Goal: Task Accomplishment & Management: Complete application form

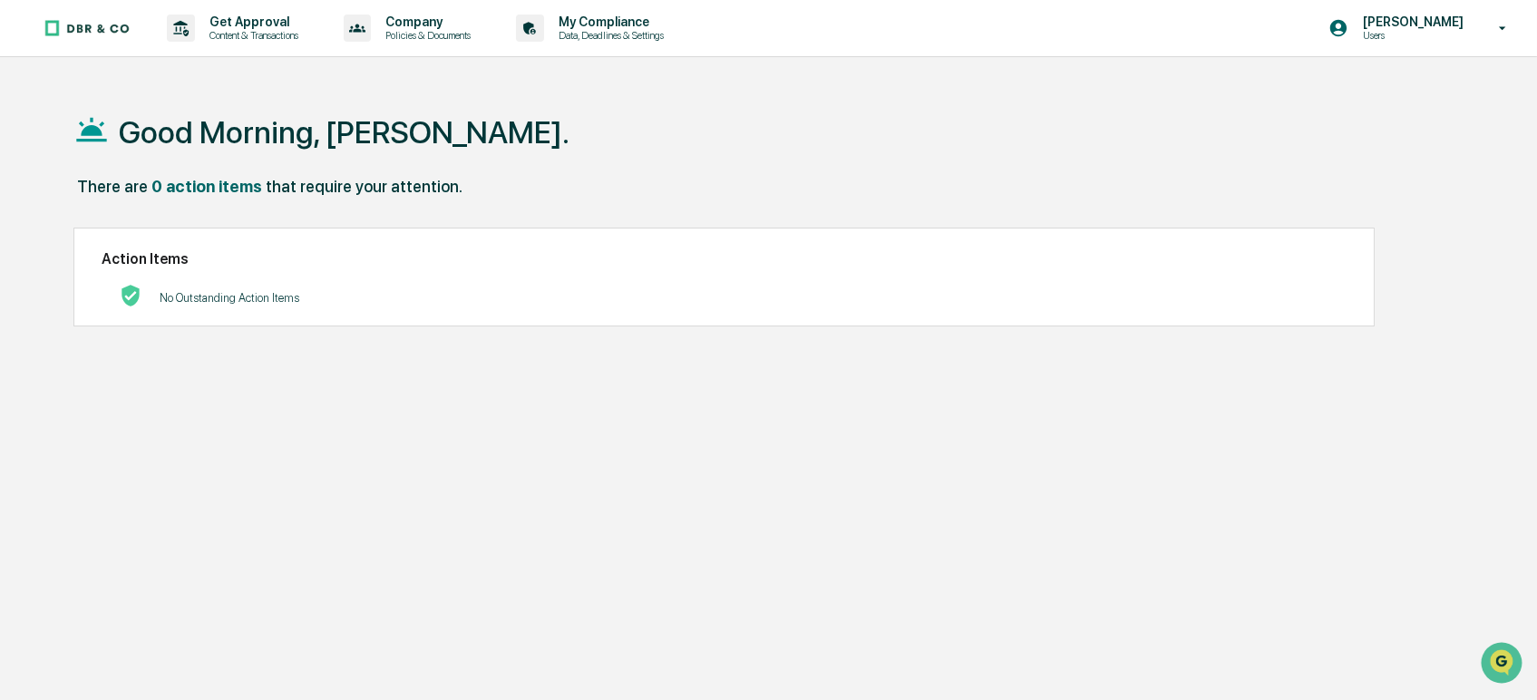
click at [189, 287] on div "No Outstanding Action Items" at bounding box center [230, 297] width 140 height 37
click at [252, 34] on p "Content & Transactions" at bounding box center [251, 35] width 112 height 13
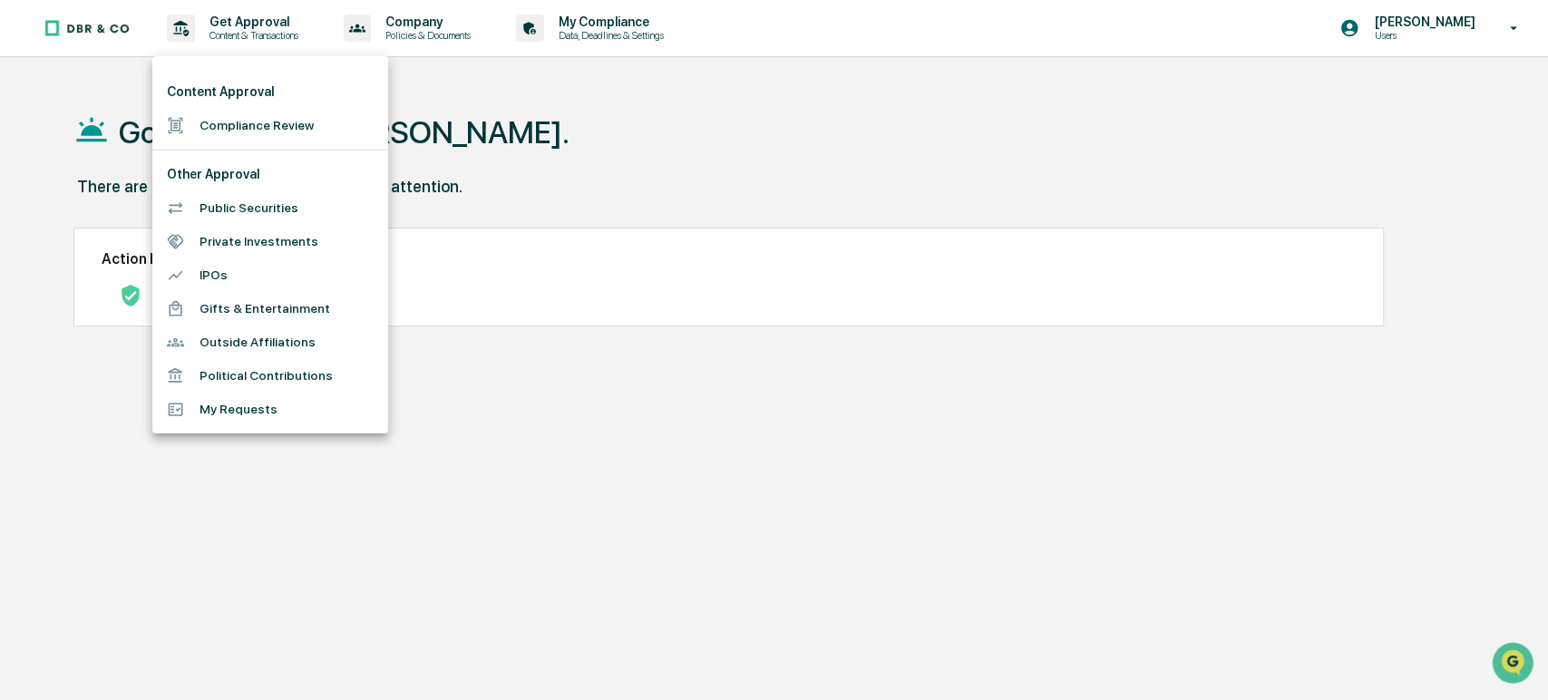
click at [495, 93] on div at bounding box center [774, 350] width 1548 height 700
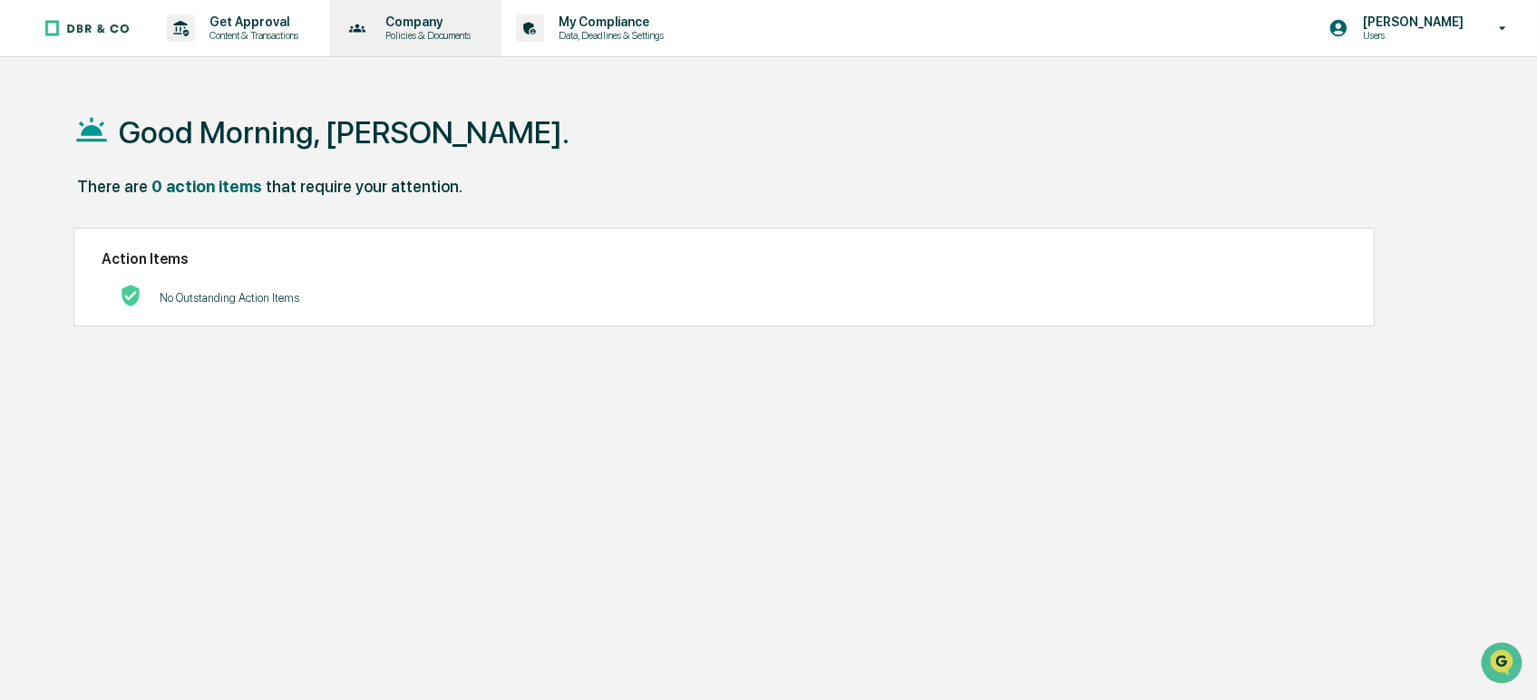
click at [416, 29] on p "Policies & Documents" at bounding box center [425, 35] width 109 height 13
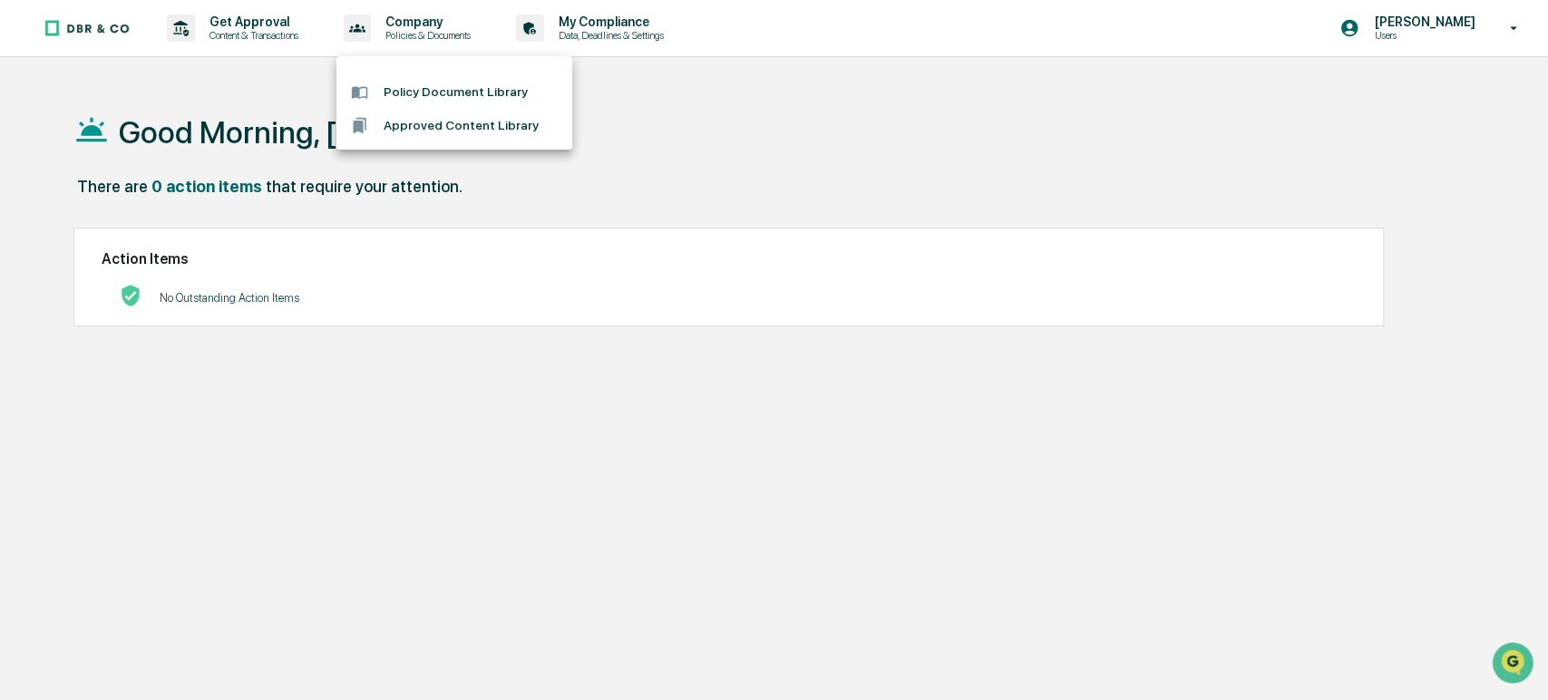
click at [417, 96] on li "Policy Document Library" at bounding box center [454, 92] width 236 height 34
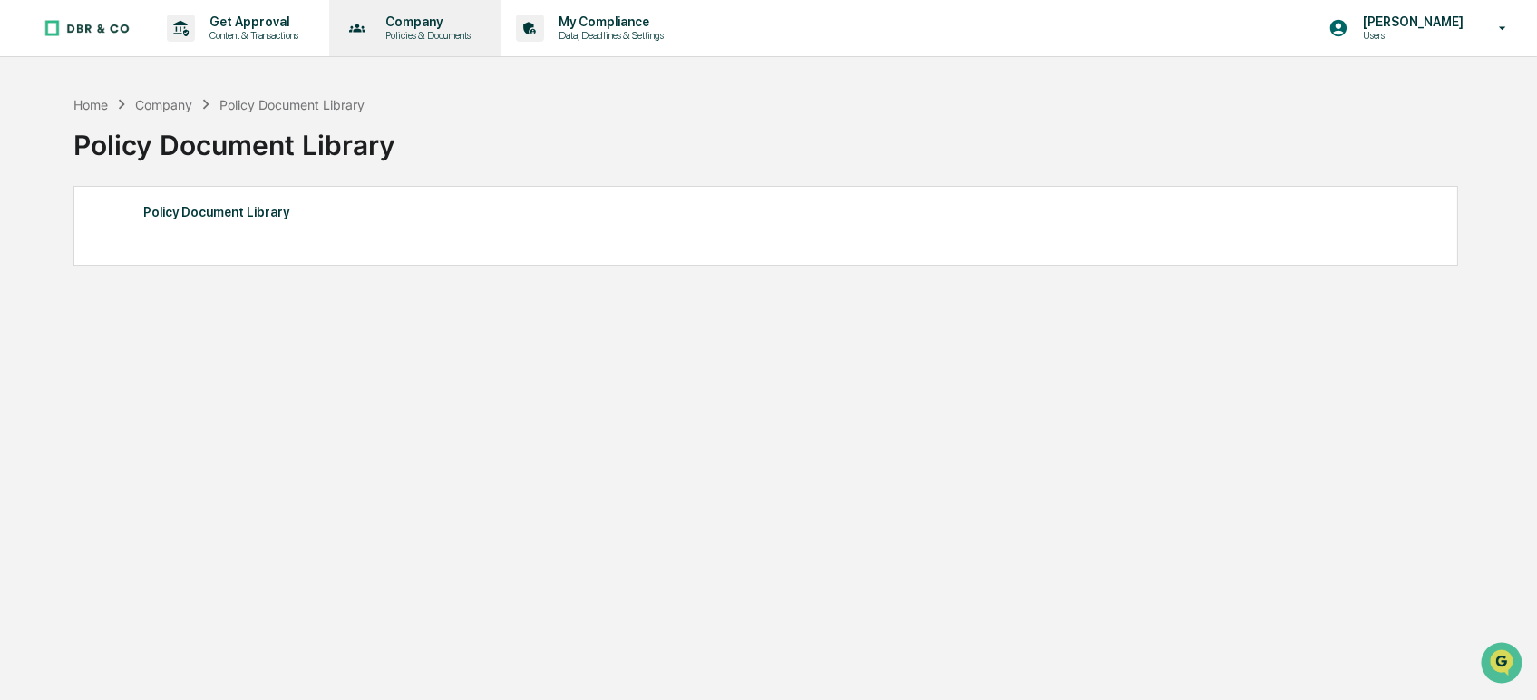
click at [414, 28] on p "Company" at bounding box center [425, 22] width 109 height 15
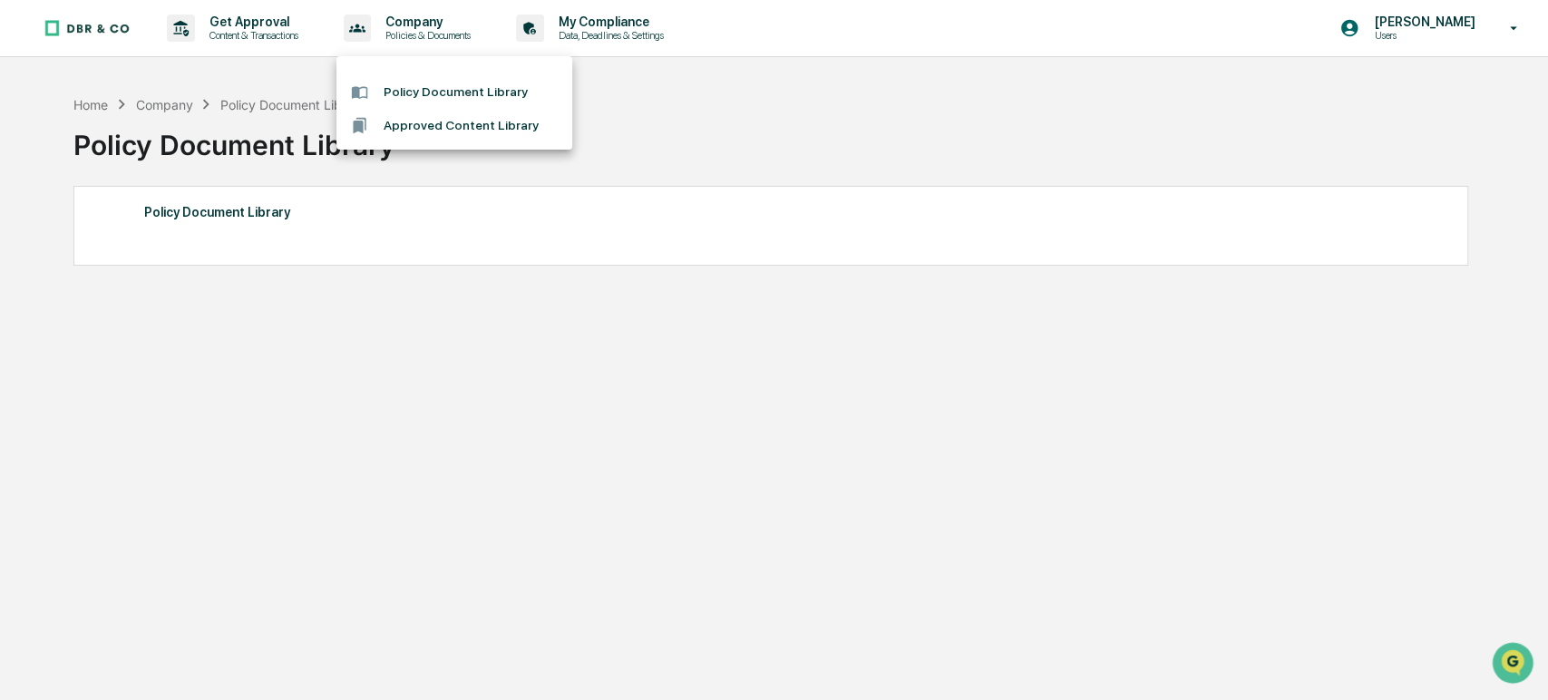
click at [402, 124] on li "Approved Content Library" at bounding box center [454, 126] width 236 height 34
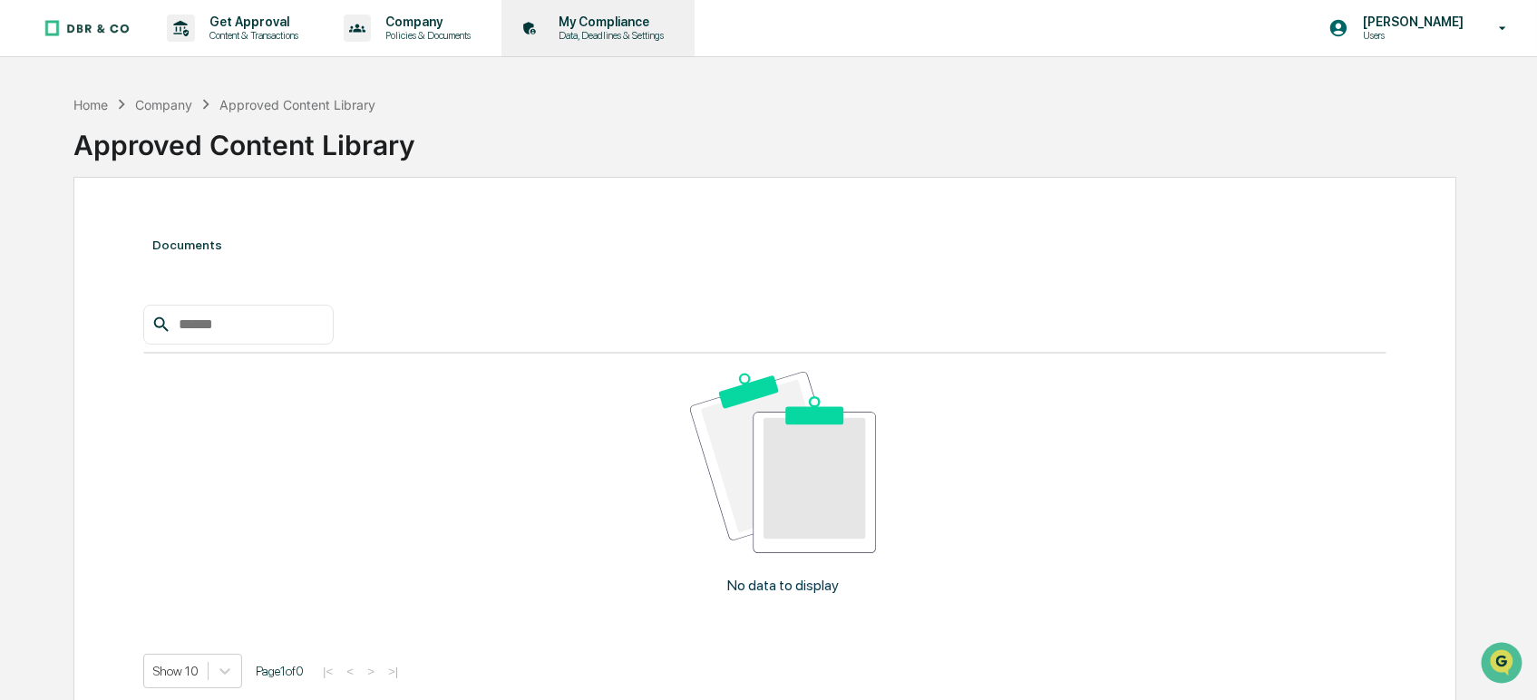
click at [619, 25] on p "My Compliance" at bounding box center [608, 22] width 129 height 15
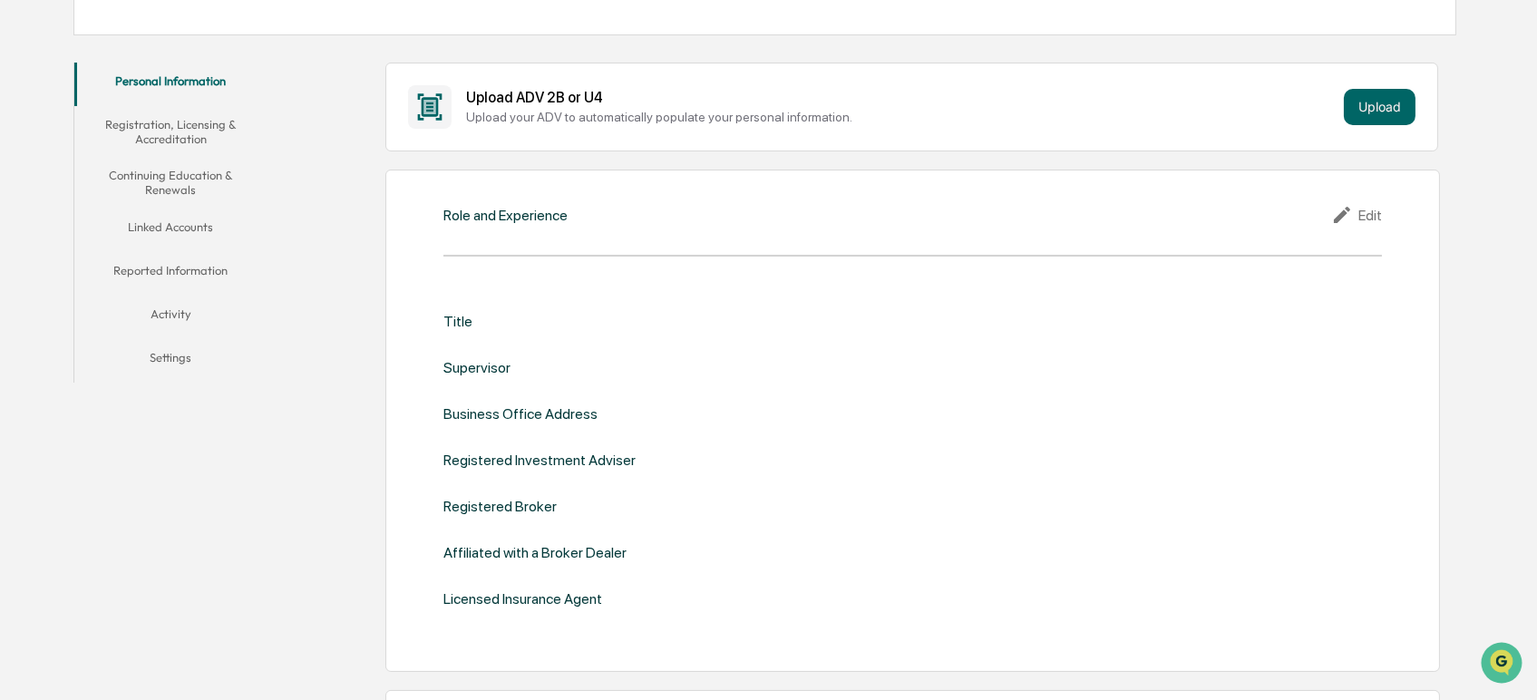
scroll to position [302, 0]
click at [160, 133] on button "Registration, Licensing & Accreditation" at bounding box center [170, 130] width 193 height 52
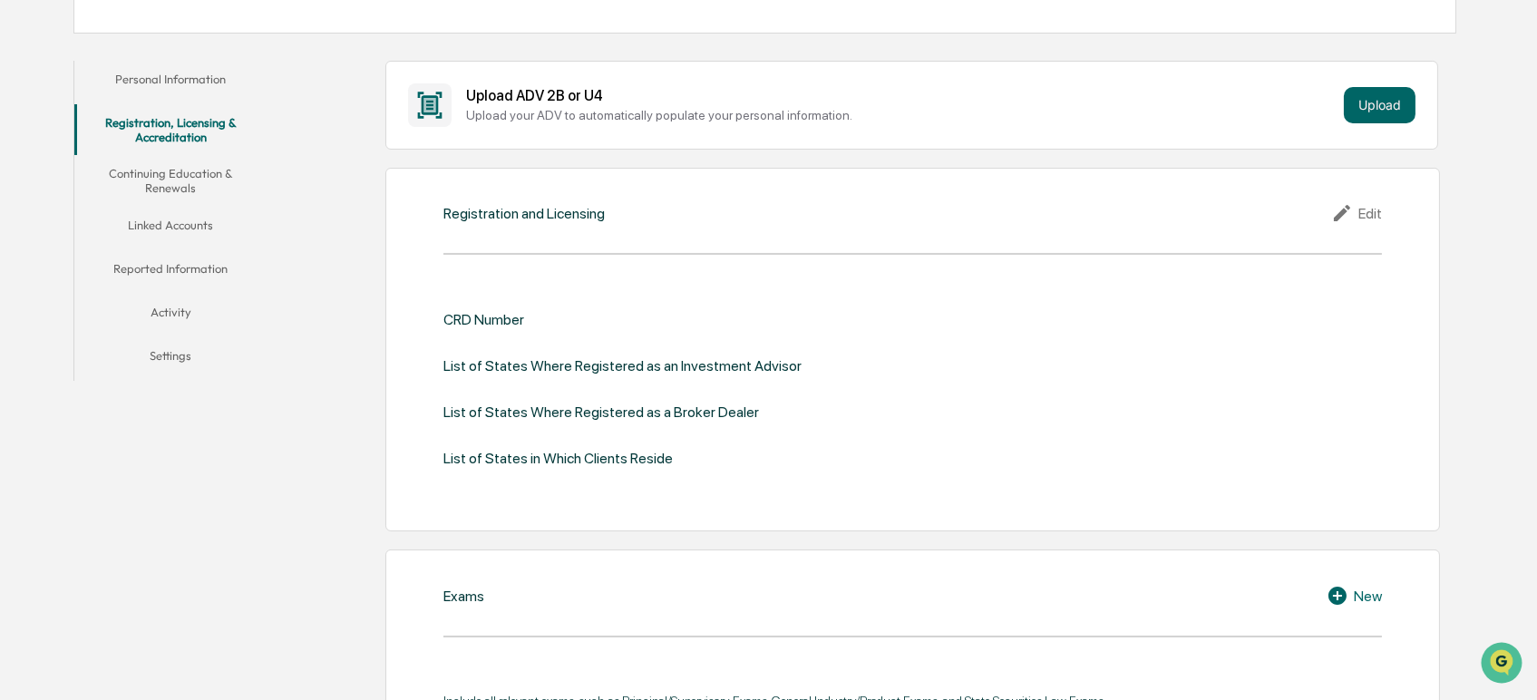
click at [152, 172] on button "Continuing Education & Renewals" at bounding box center [170, 181] width 193 height 52
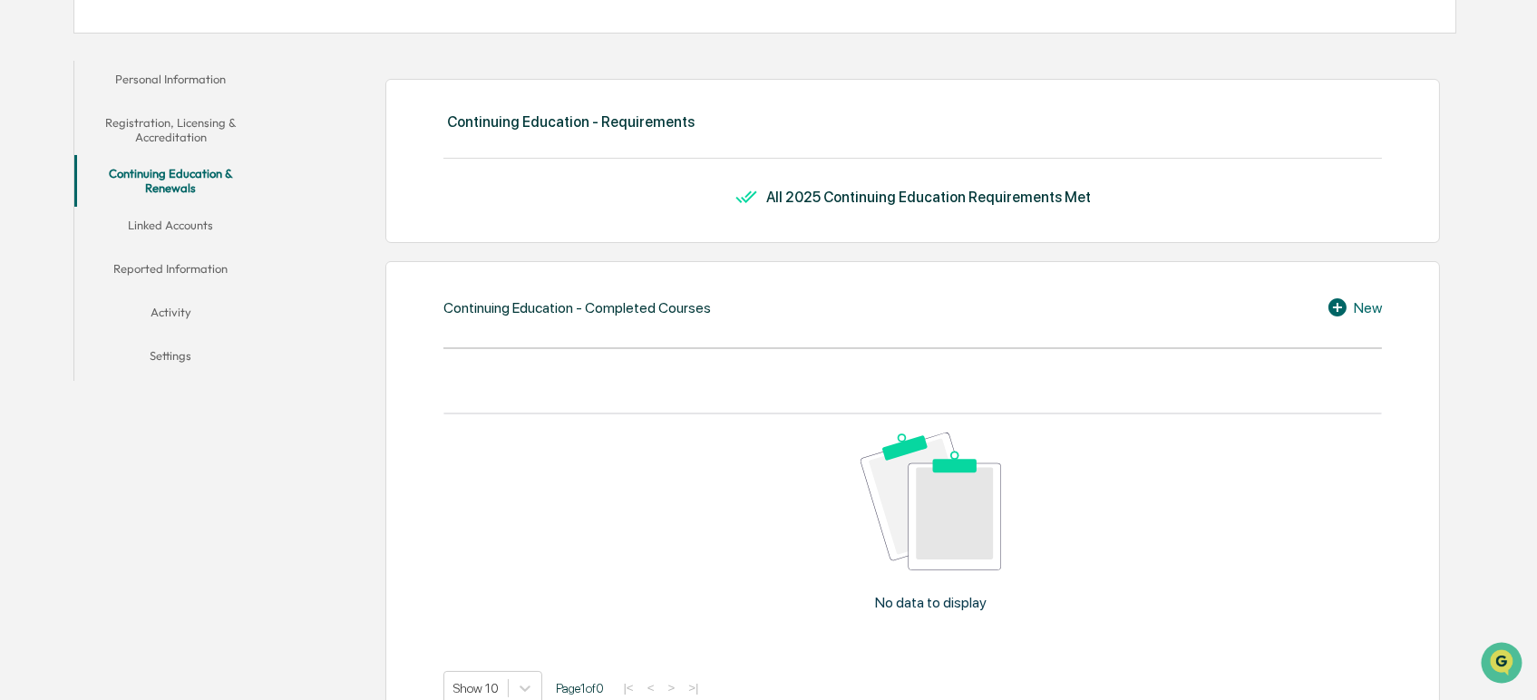
click at [148, 225] on button "Linked Accounts" at bounding box center [170, 229] width 193 height 44
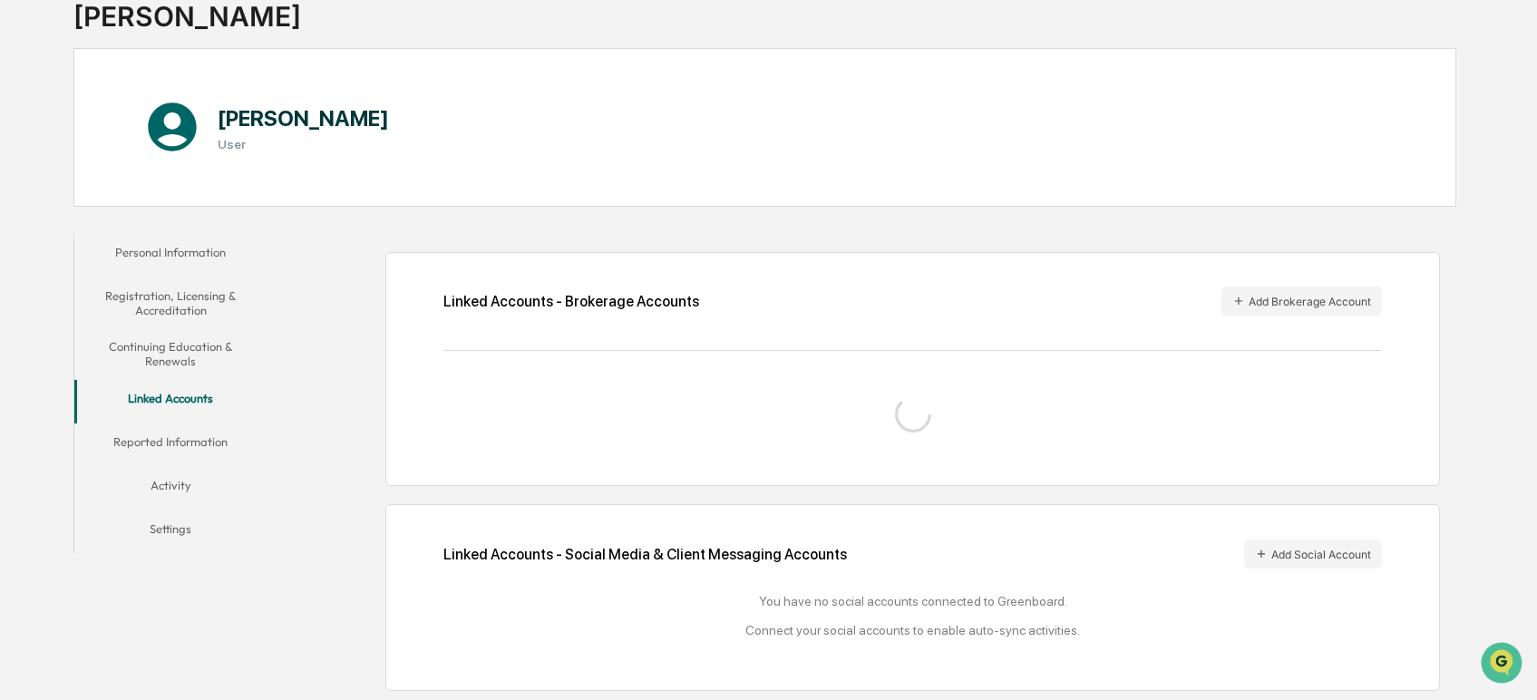
scroll to position [177, 0]
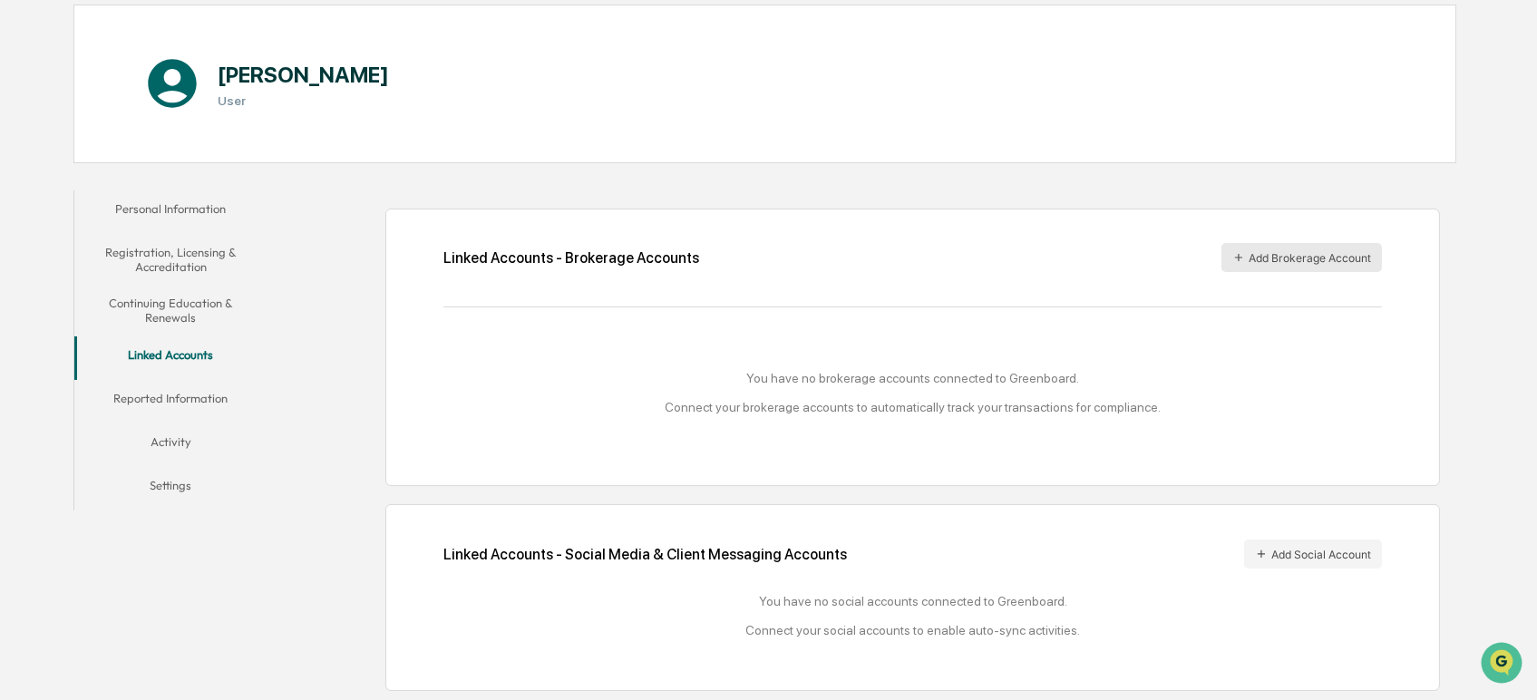
click at [1274, 250] on button "Add Brokerage Account" at bounding box center [1302, 257] width 161 height 29
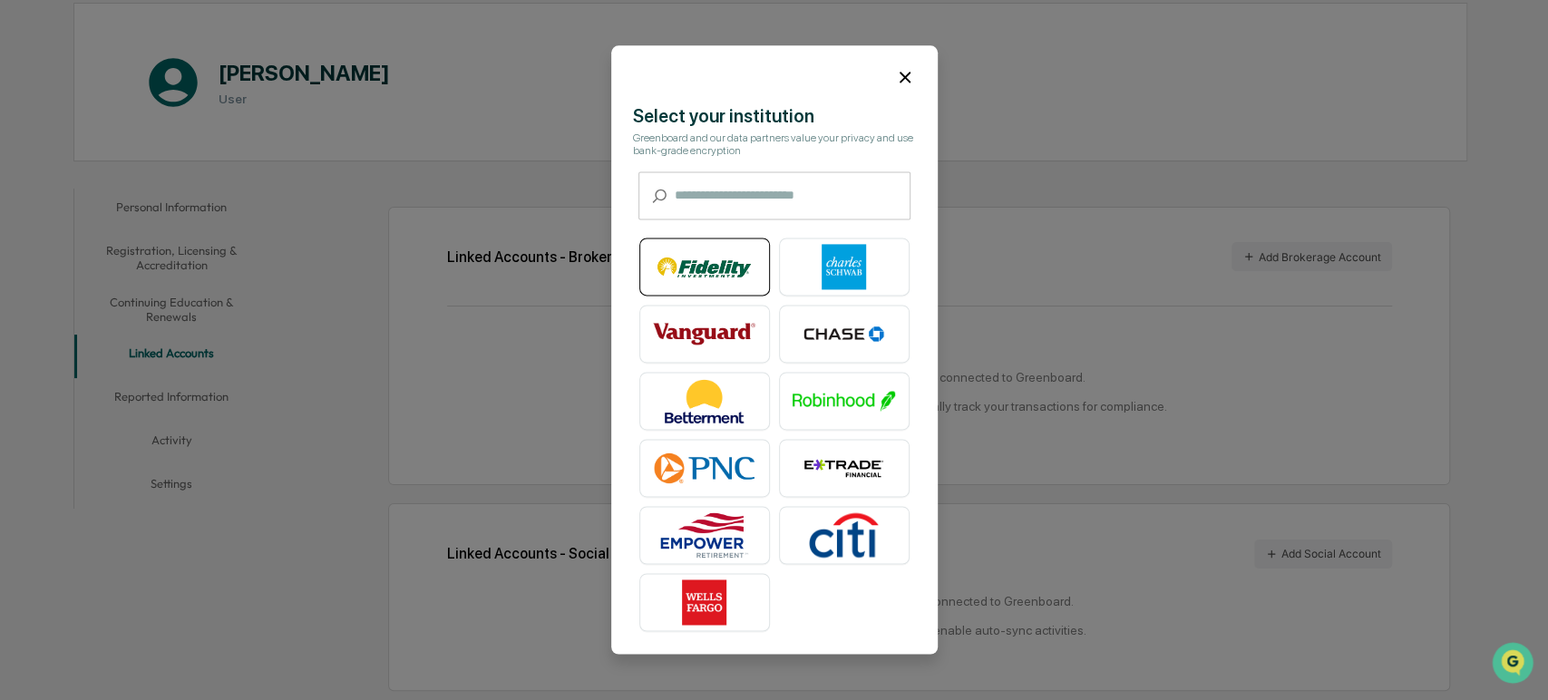
click at [683, 261] on img at bounding box center [704, 267] width 103 height 45
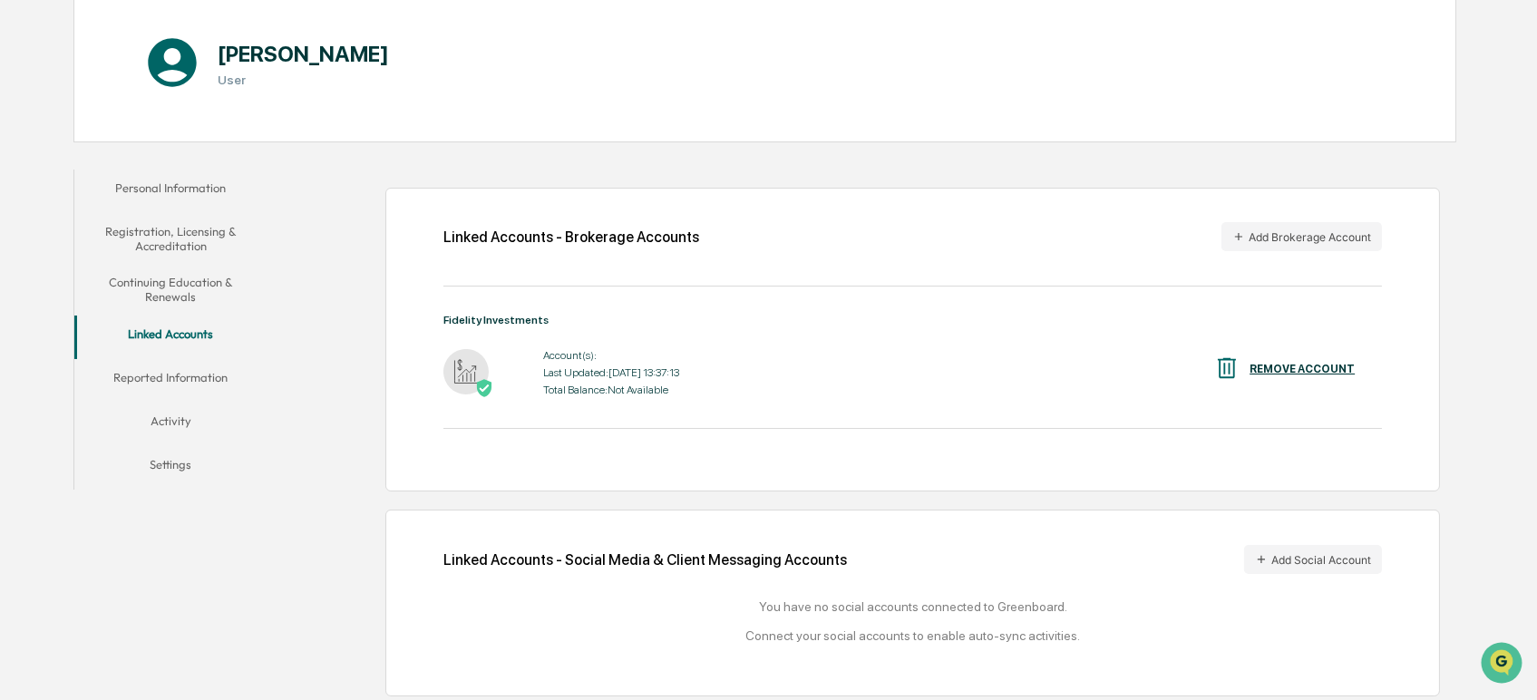
scroll to position [201, 0]
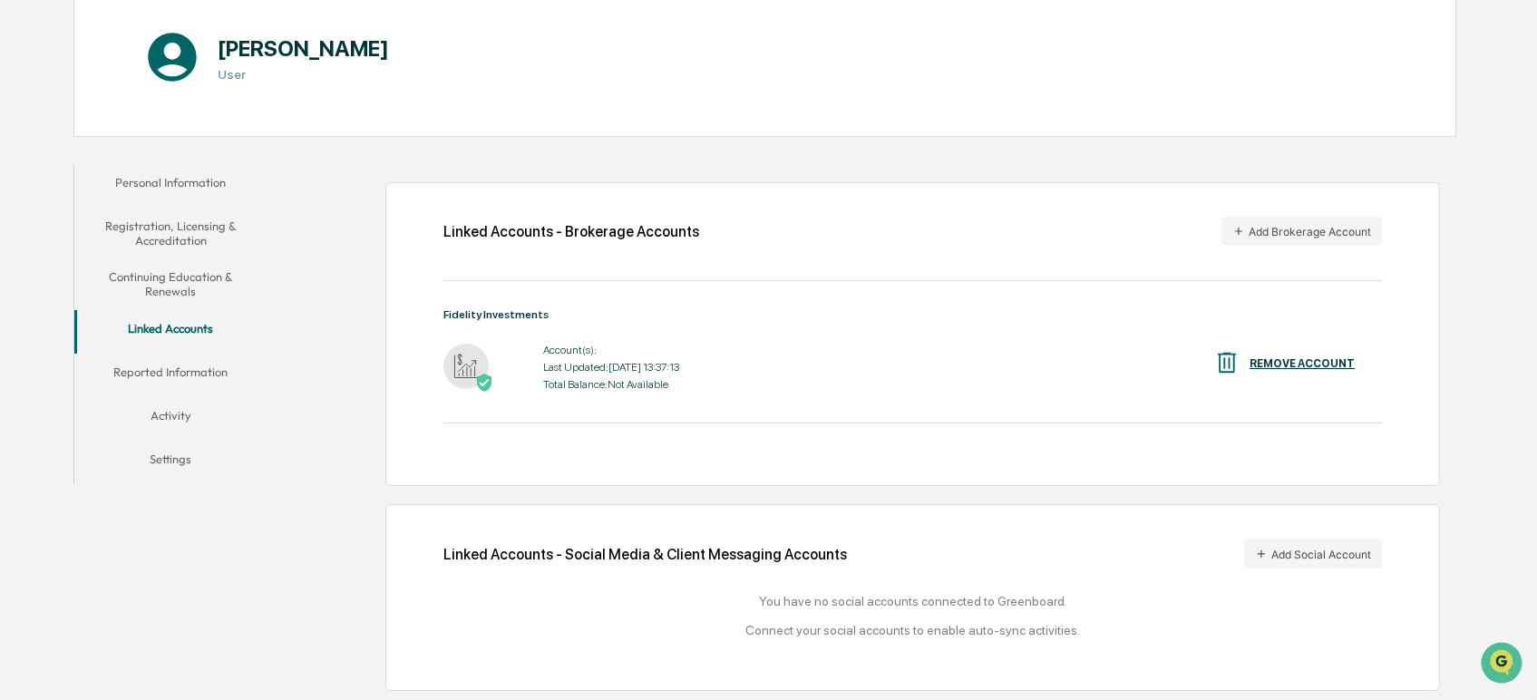
click at [157, 367] on button "Reported Information" at bounding box center [170, 376] width 193 height 44
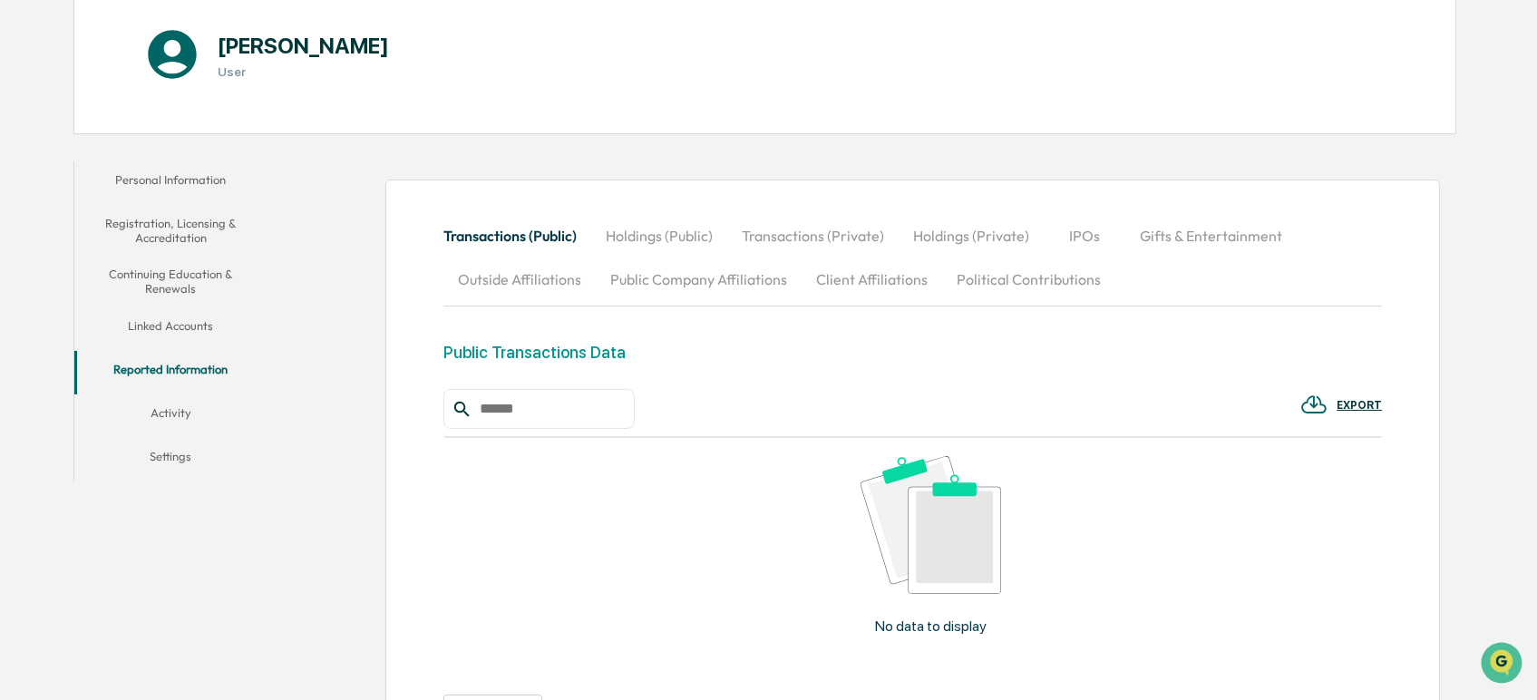
click at [167, 410] on button "Activity" at bounding box center [170, 416] width 193 height 44
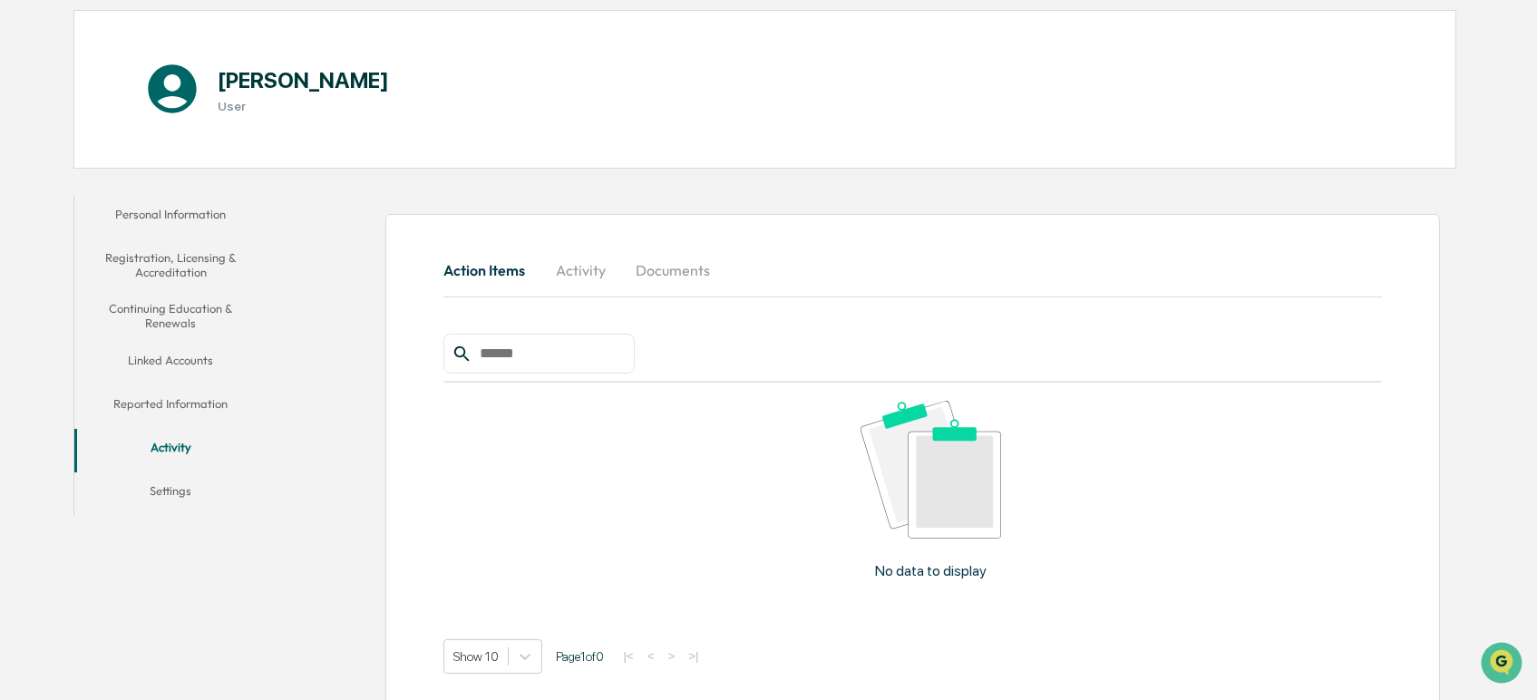
scroll to position [184, 0]
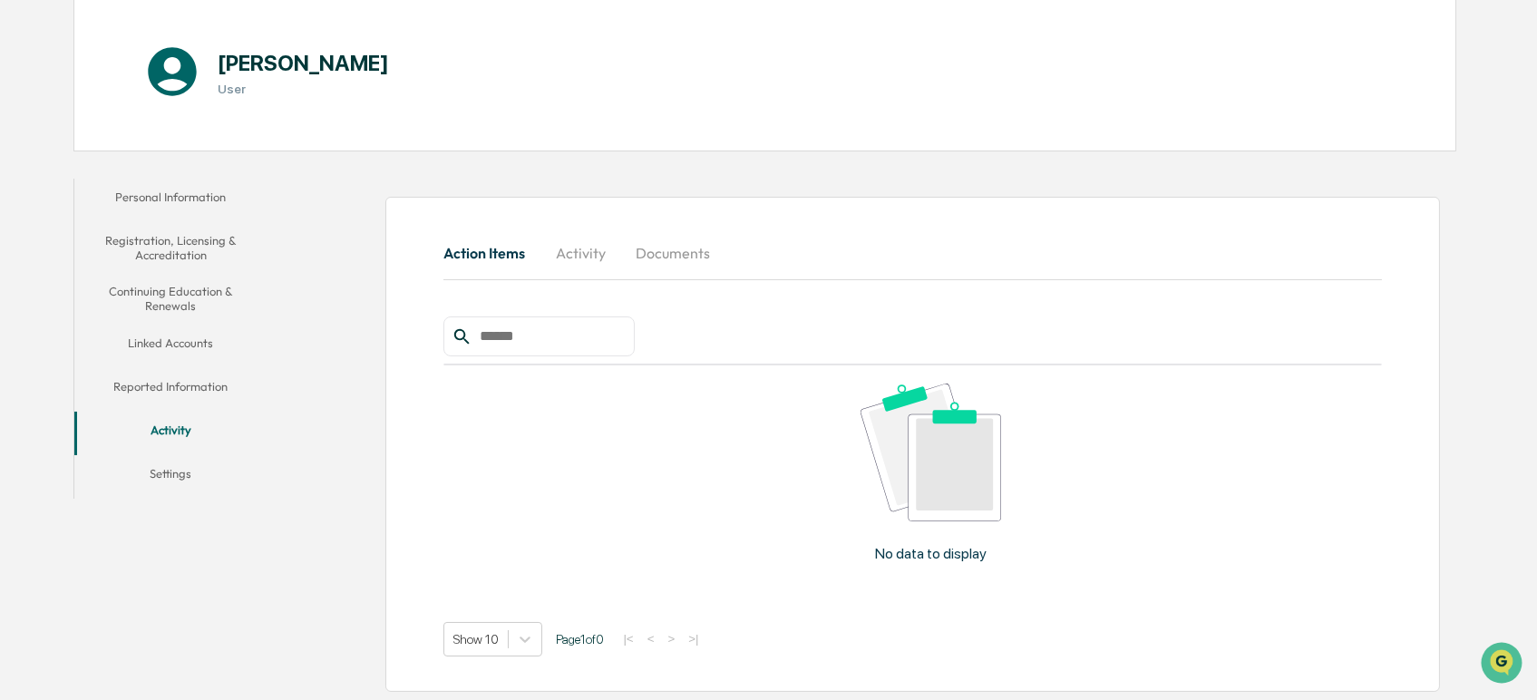
click at [161, 384] on button "Reported Information" at bounding box center [170, 390] width 193 height 44
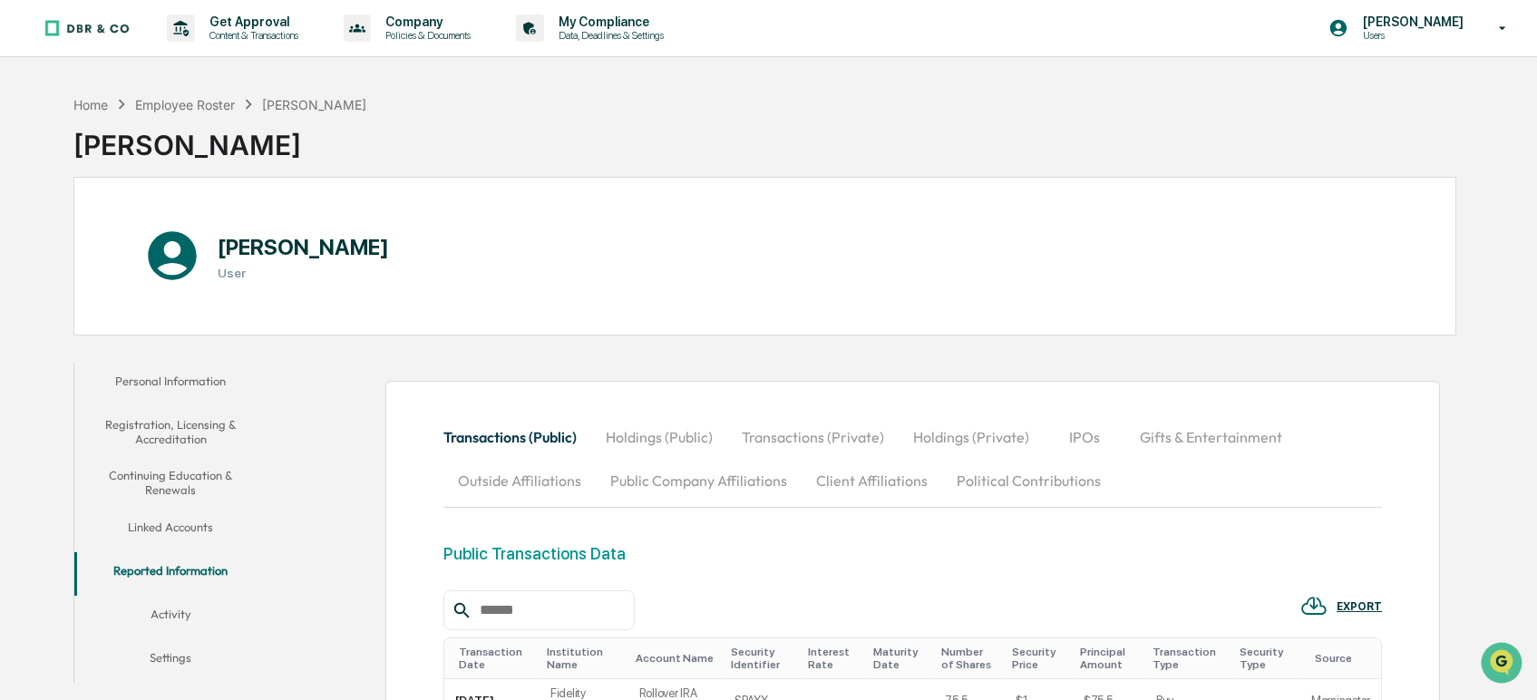
click at [653, 434] on button "Holdings (Public)" at bounding box center [659, 437] width 136 height 44
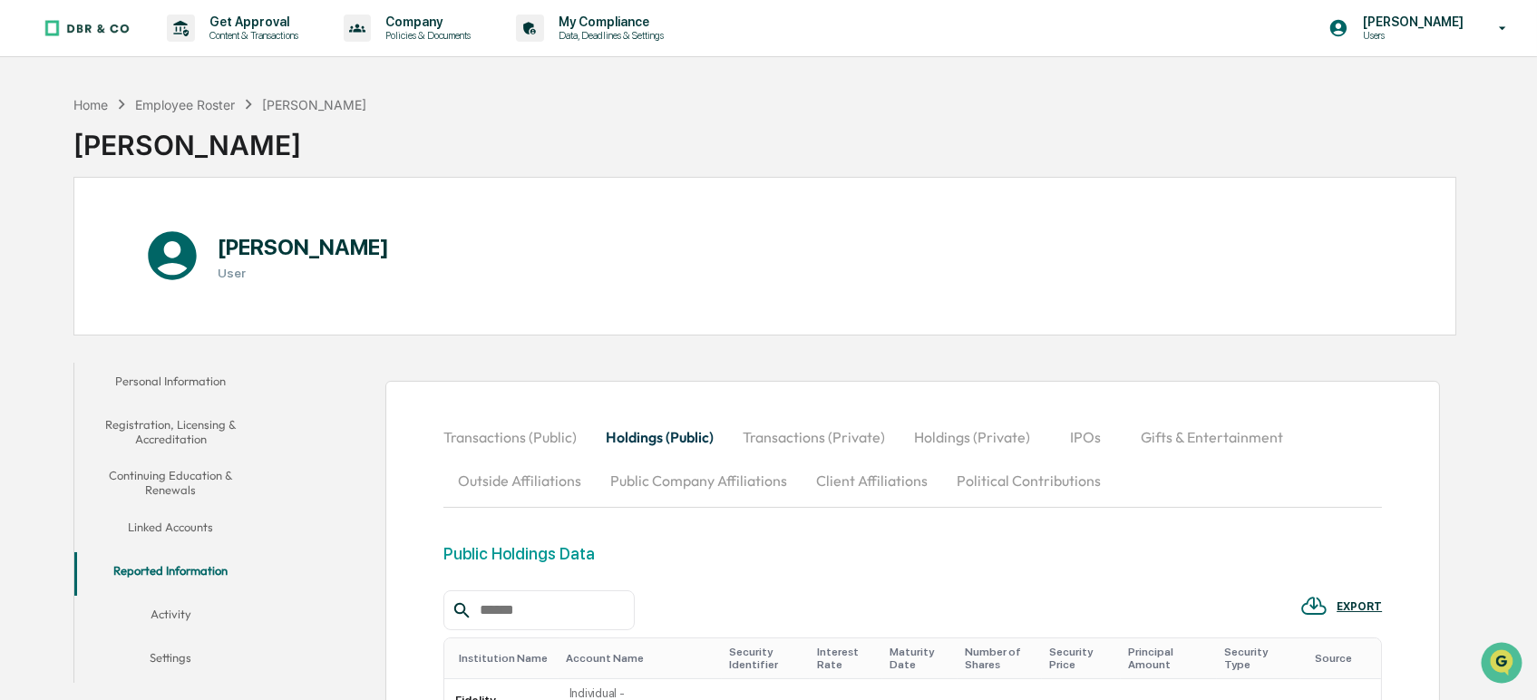
click at [782, 433] on button "Transactions (Private)" at bounding box center [813, 437] width 171 height 44
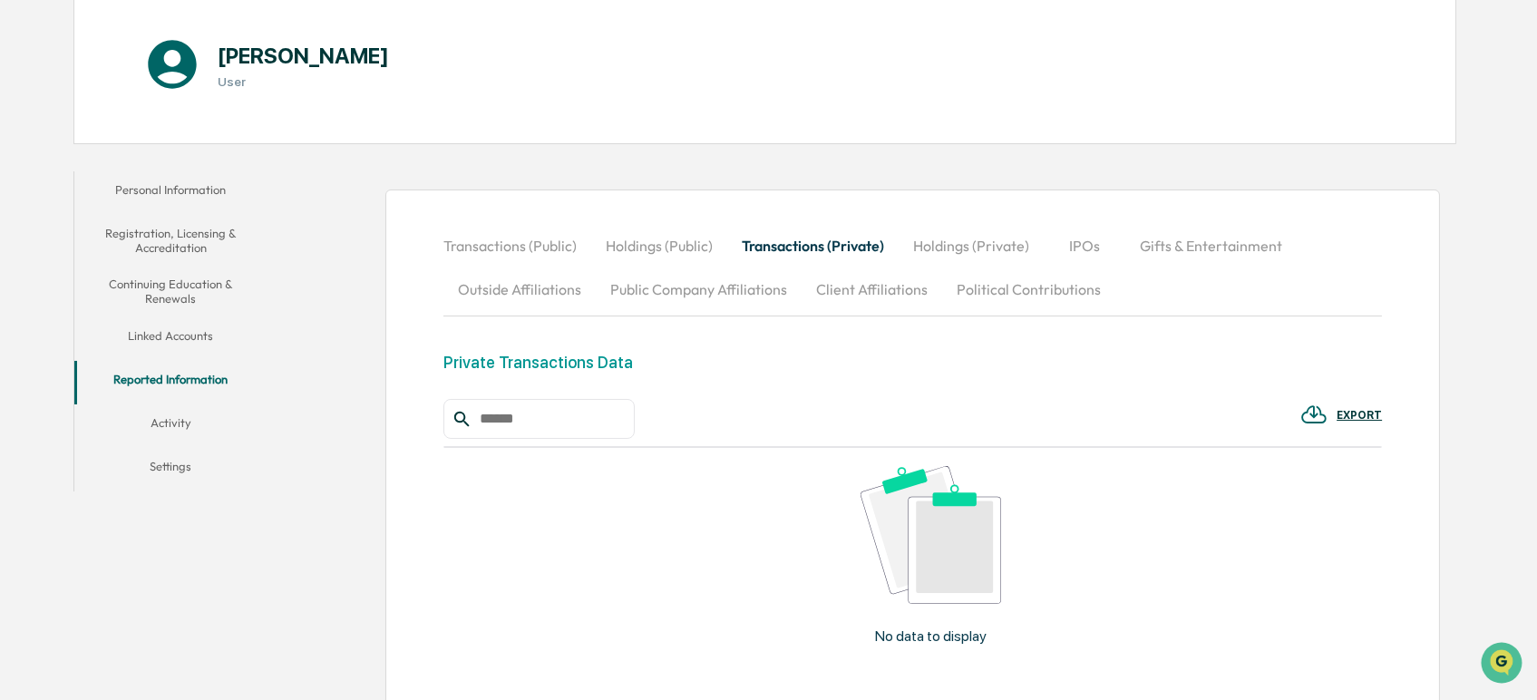
scroll to position [65, 0]
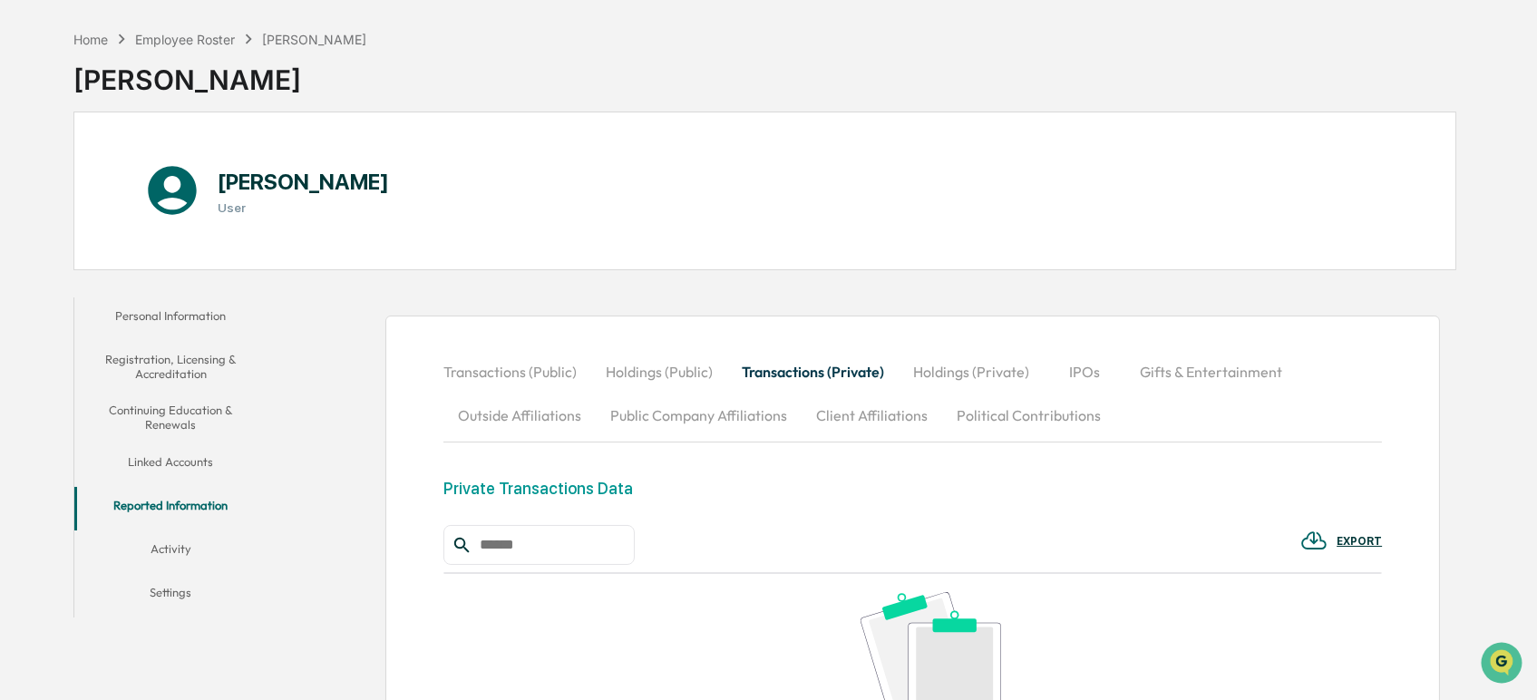
click at [959, 374] on button "Holdings (Private)" at bounding box center [971, 372] width 145 height 44
click at [1090, 375] on button "IPOs" at bounding box center [1086, 372] width 82 height 44
click at [1168, 377] on button "Gifts & Entertainment" at bounding box center [1210, 372] width 171 height 44
click at [524, 410] on button "Outside Affiliations" at bounding box center [519, 416] width 152 height 44
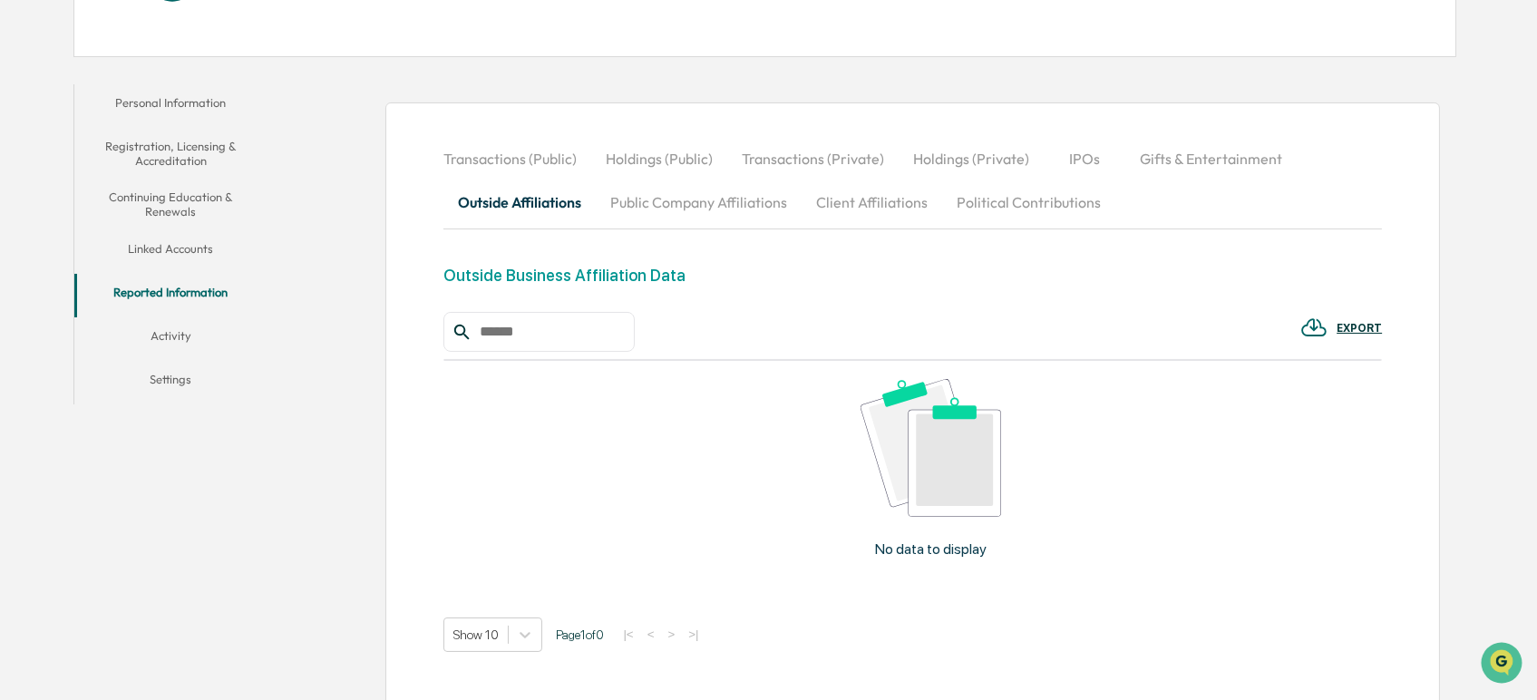
scroll to position [368, 0]
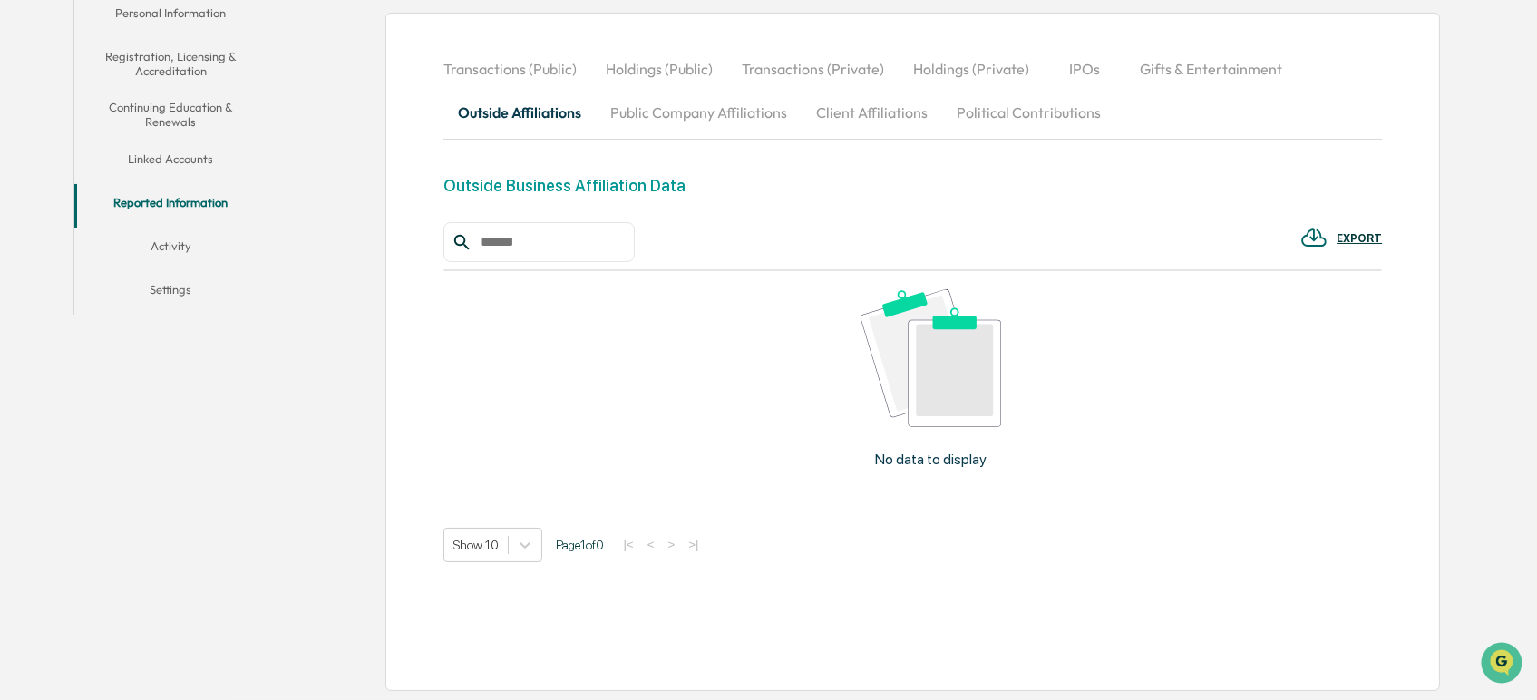
click at [703, 115] on button "Public Company Affiliations" at bounding box center [699, 113] width 206 height 44
click at [889, 115] on button "Client Affiliations" at bounding box center [872, 113] width 141 height 44
click at [1030, 118] on button "Political Contributions" at bounding box center [1028, 113] width 173 height 44
click at [160, 239] on button "Activity" at bounding box center [170, 250] width 193 height 44
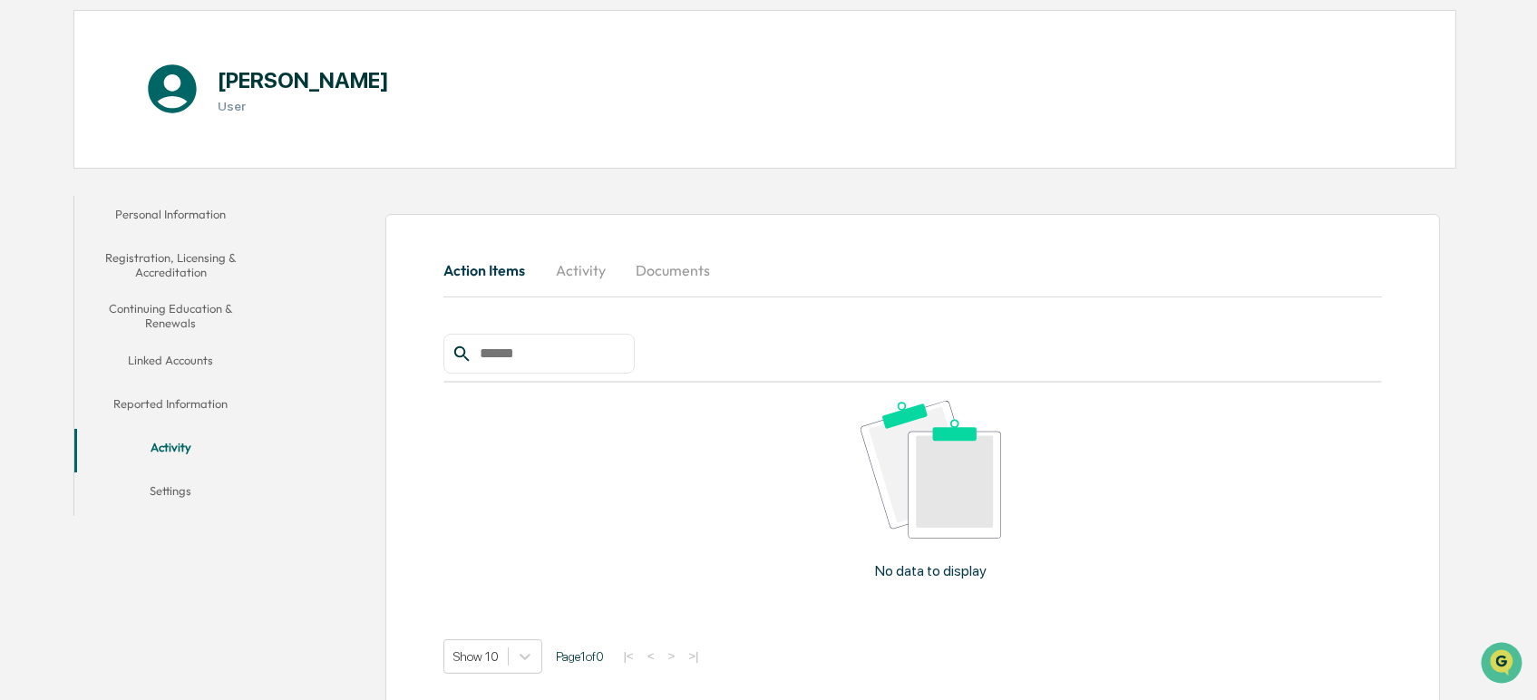
scroll to position [184, 0]
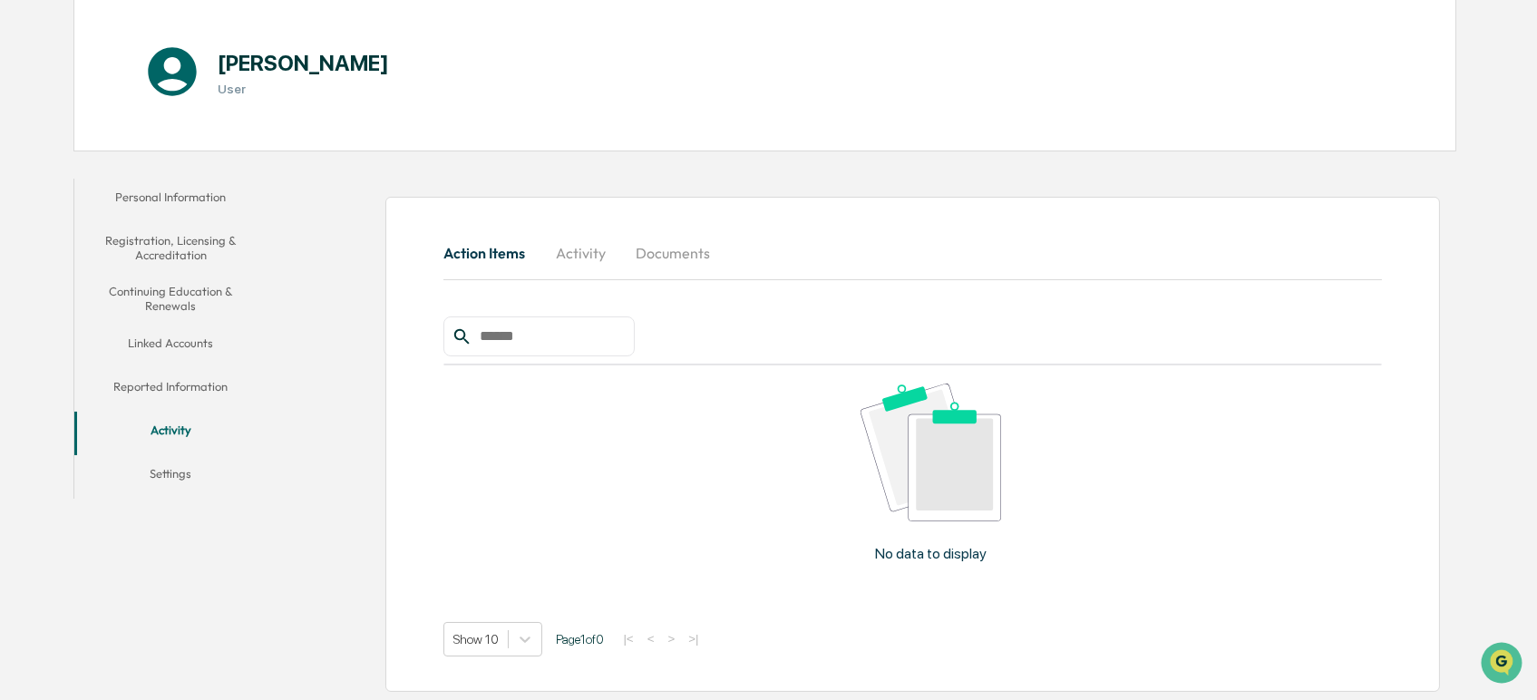
click at [569, 249] on button "Activity" at bounding box center [581, 253] width 82 height 44
click at [706, 259] on button "Documents" at bounding box center [672, 253] width 103 height 44
click at [178, 197] on button "Personal Information" at bounding box center [170, 201] width 193 height 44
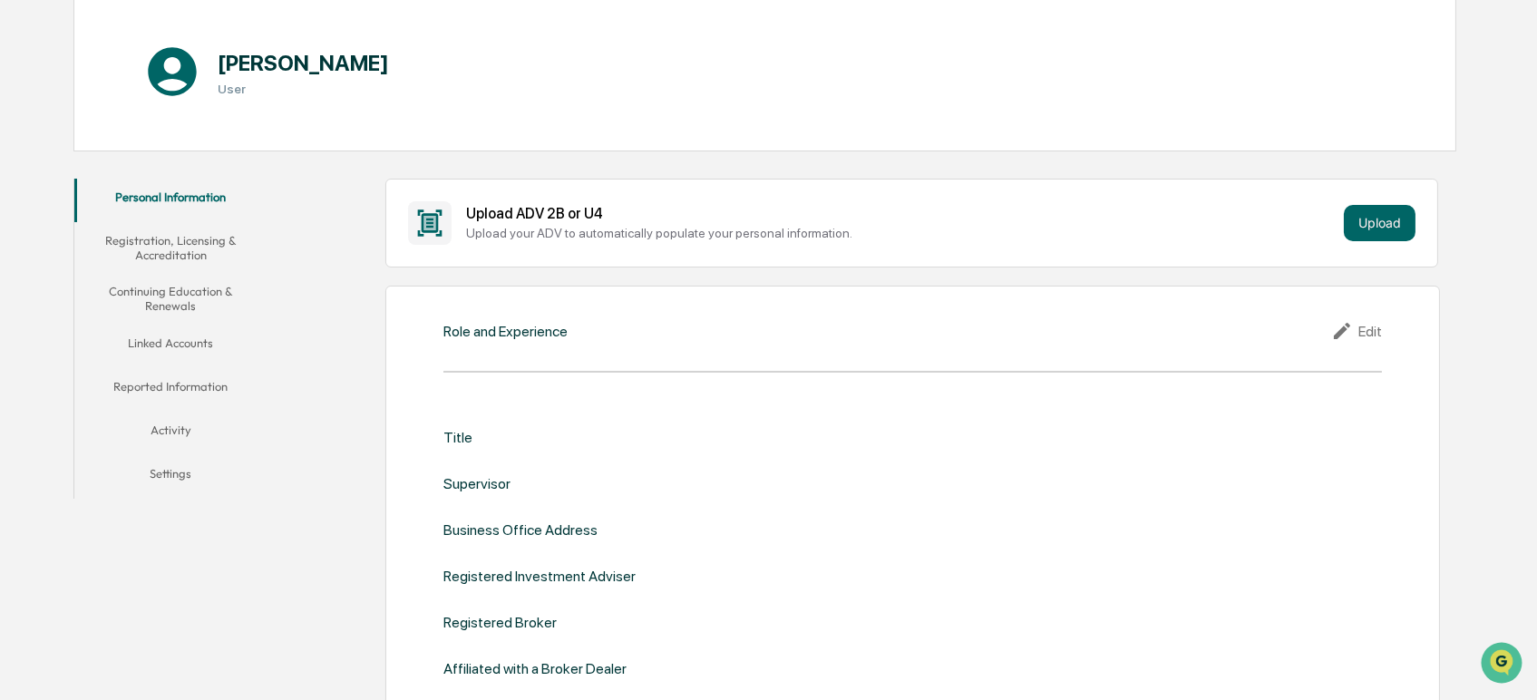
click at [172, 251] on button "Registration, Licensing & Accreditation" at bounding box center [170, 248] width 193 height 52
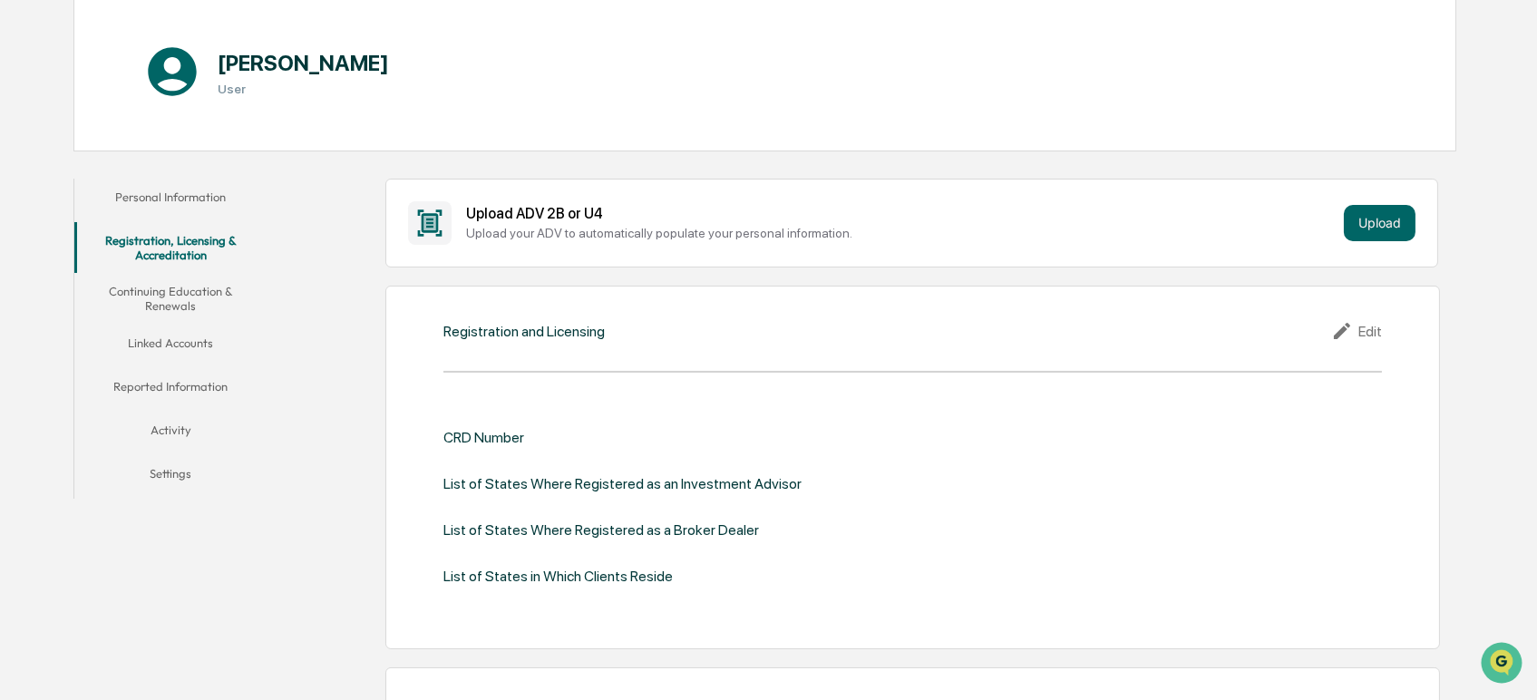
click at [171, 294] on button "Continuing Education & Renewals" at bounding box center [170, 299] width 193 height 52
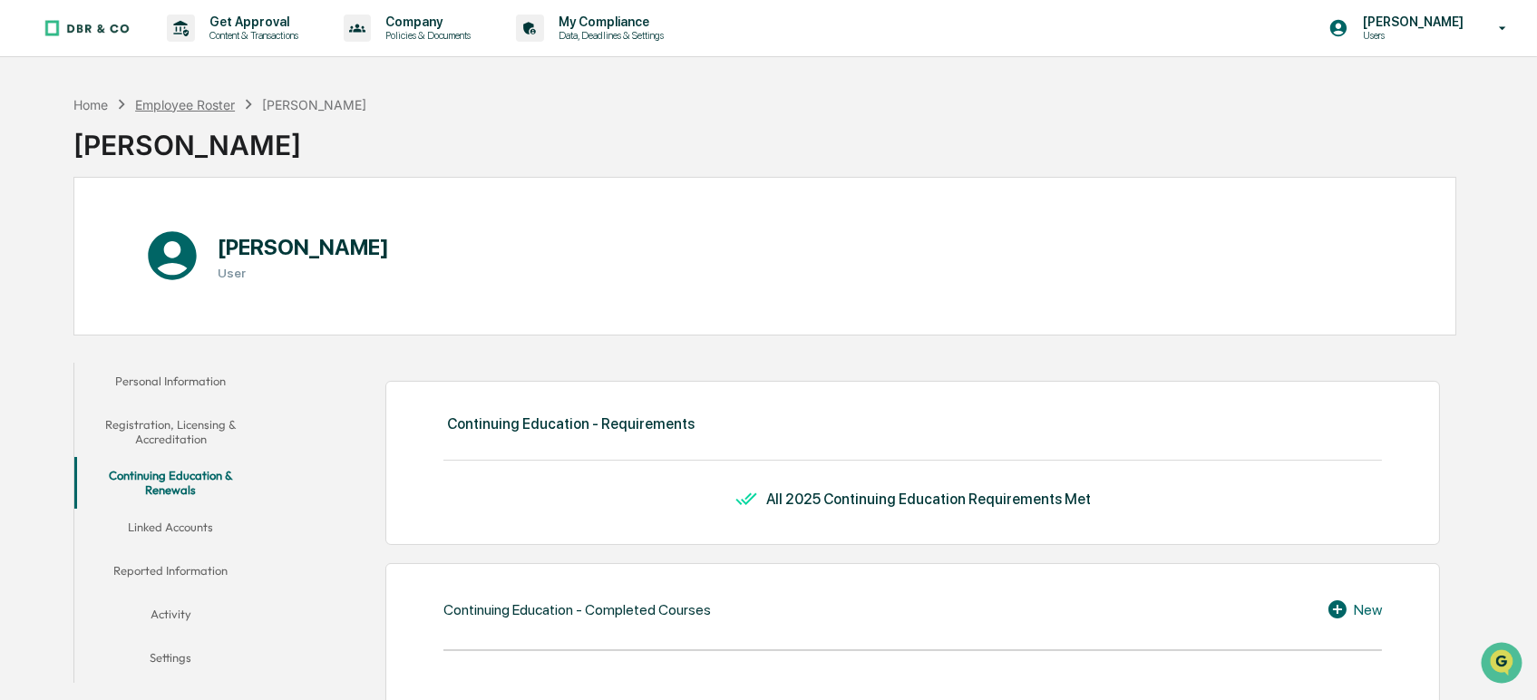
click at [184, 102] on div "Employee Roster" at bounding box center [185, 104] width 100 height 15
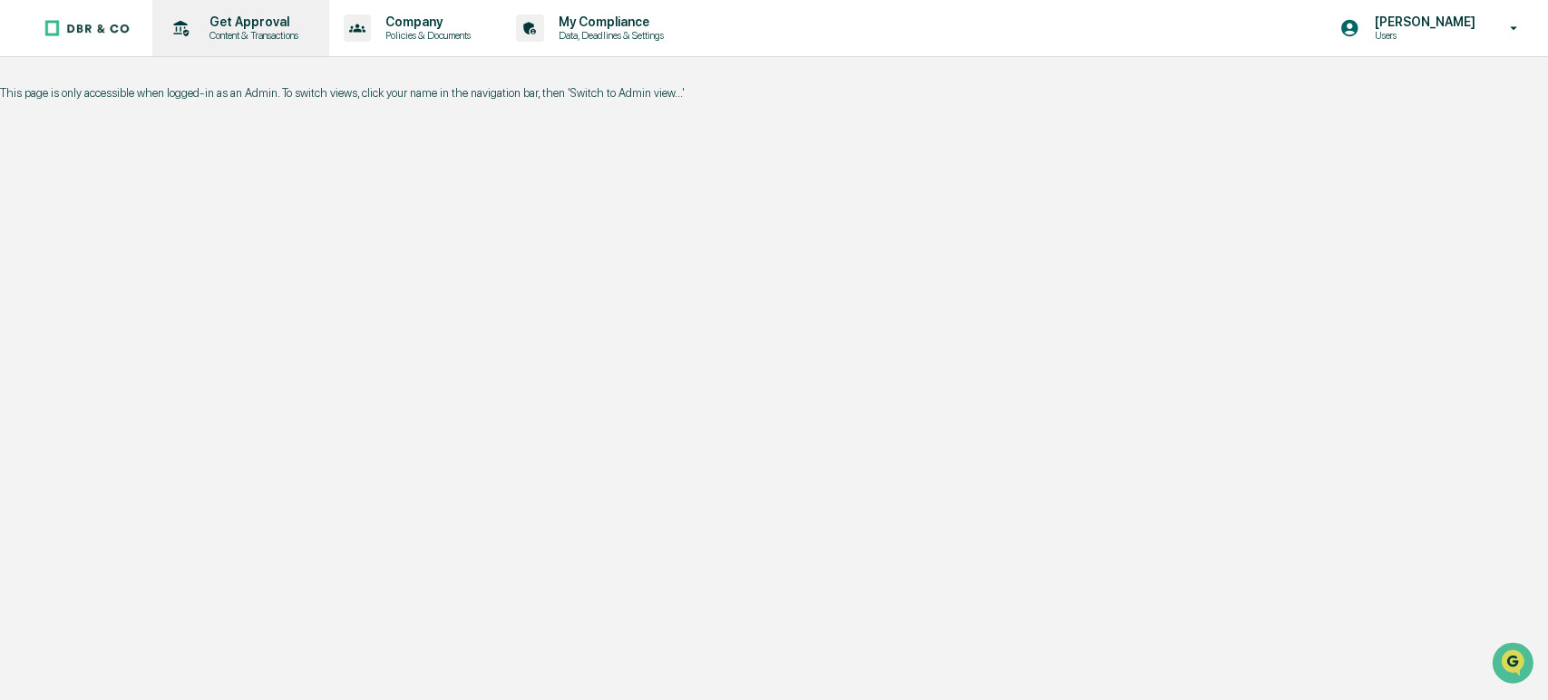
click at [226, 34] on p "Content & Transactions" at bounding box center [251, 35] width 112 height 13
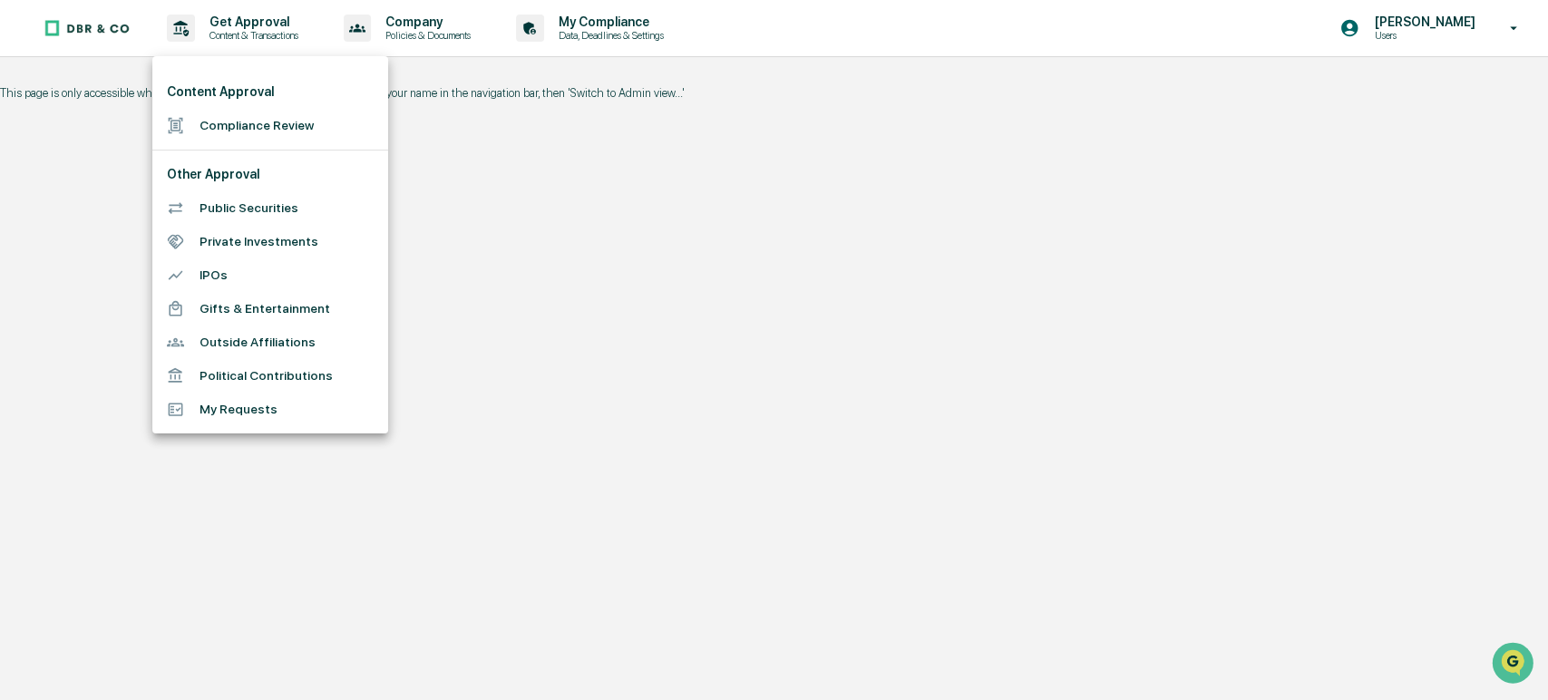
click at [271, 338] on li "Outside Affiliations" at bounding box center [270, 343] width 236 height 34
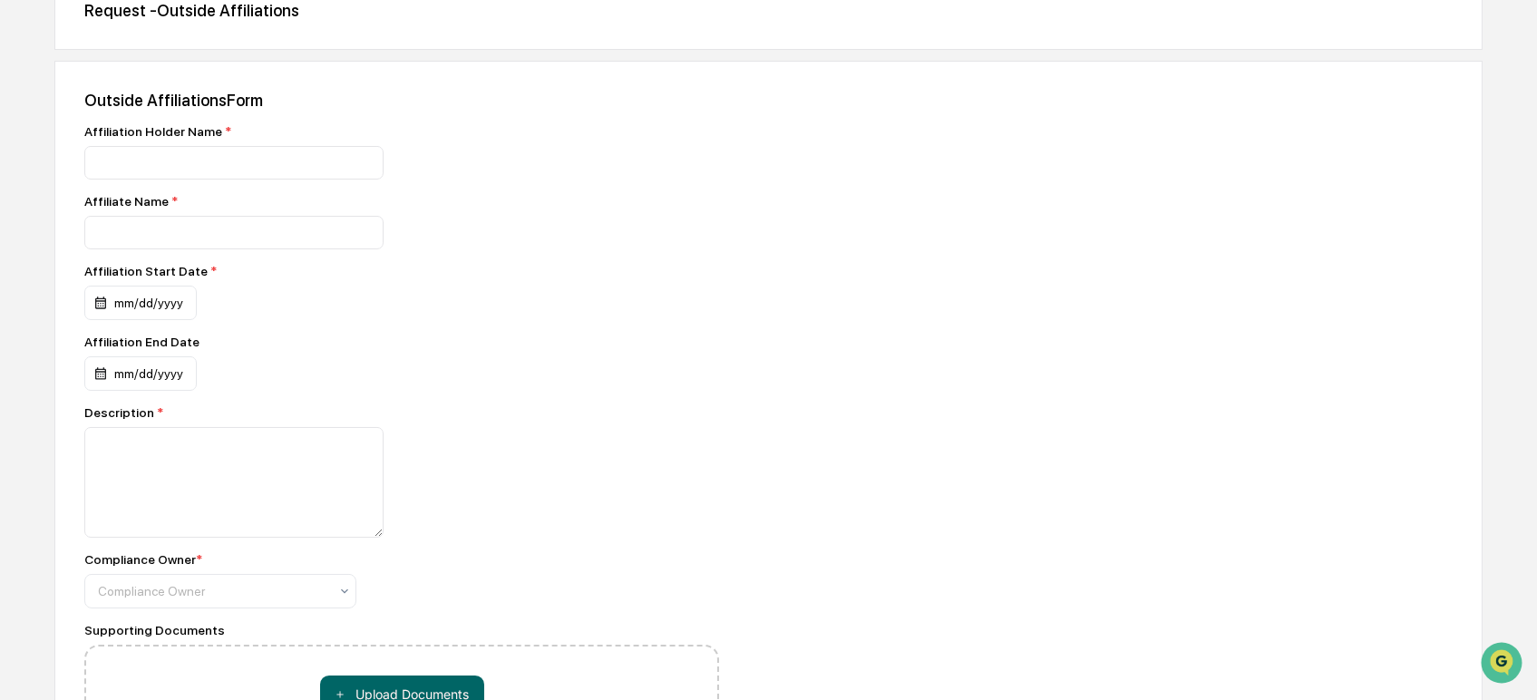
scroll to position [355, 0]
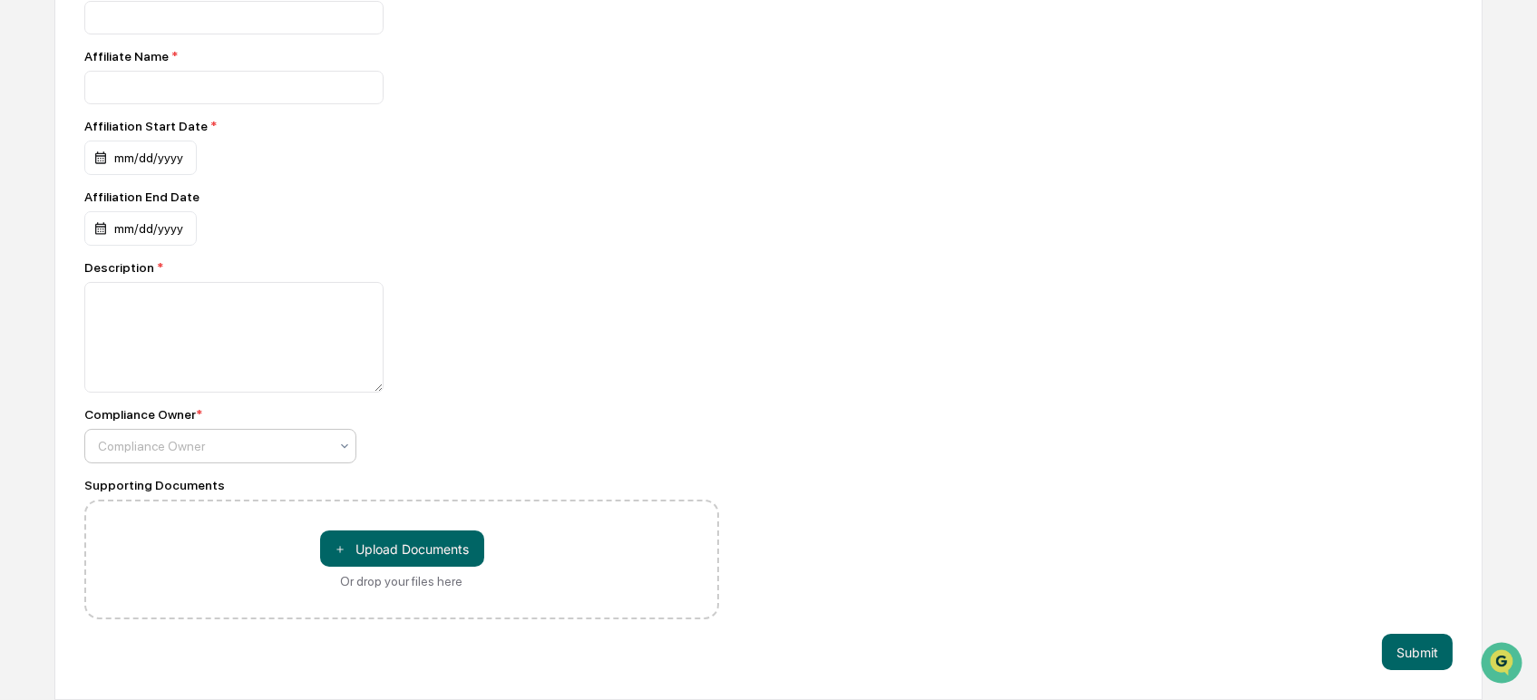
click at [305, 441] on div at bounding box center [213, 446] width 230 height 18
click at [575, 394] on div "Affiliation Holder Name * Affiliate Name * Affiliation Start Date * mm/dd/yyyy …" at bounding box center [401, 299] width 635 height 640
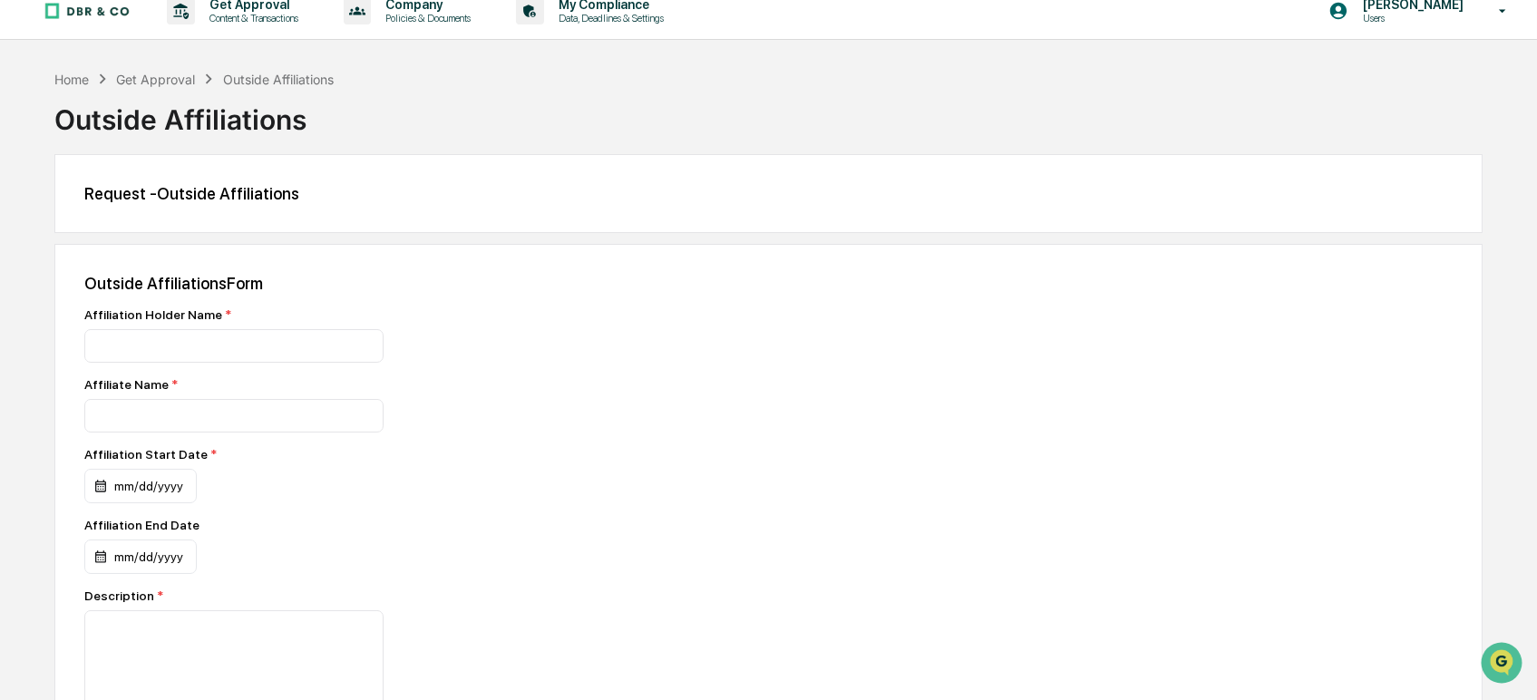
scroll to position [0, 0]
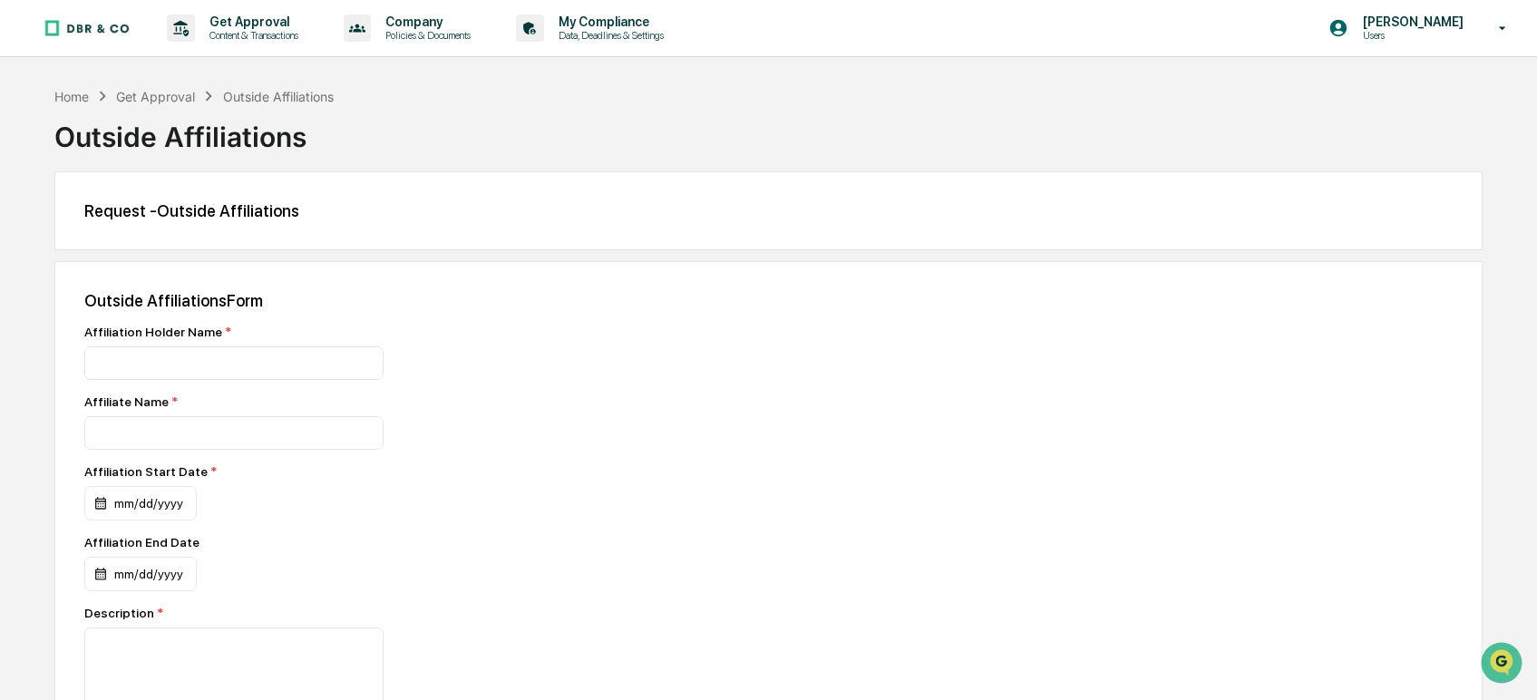
click at [165, 102] on div "Get Approval" at bounding box center [155, 96] width 79 height 15
click at [163, 97] on div "Get Approval" at bounding box center [155, 96] width 79 height 15
click at [60, 95] on div "Home" at bounding box center [71, 96] width 34 height 15
